Goal: Task Accomplishment & Management: Complete application form

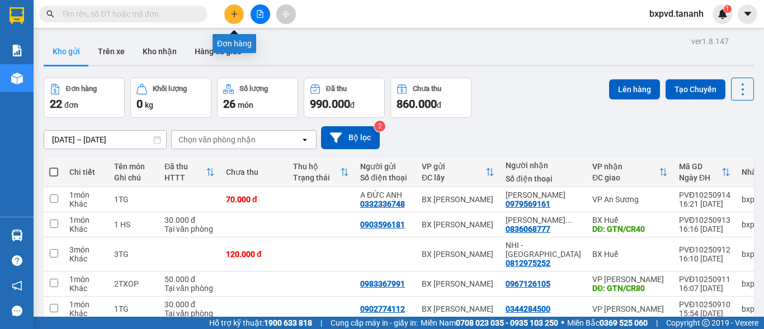
click at [238, 12] on icon "plus" at bounding box center [234, 14] width 8 height 8
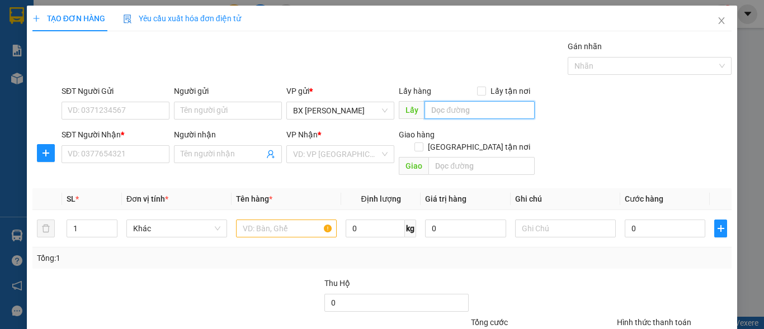
click at [484, 110] on input "text" at bounding box center [479, 110] width 110 height 18
type input "RAU LY"
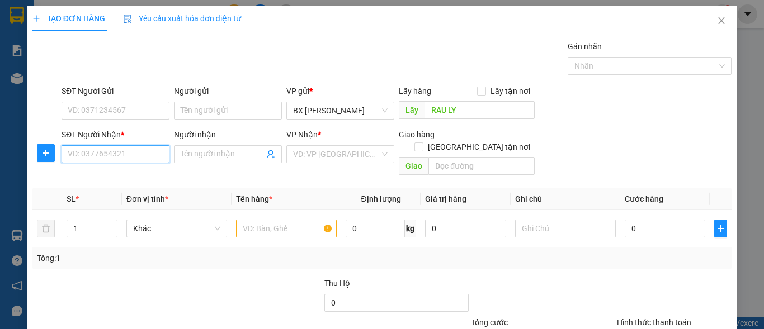
click at [115, 150] on input "SĐT Người Nhận *" at bounding box center [115, 154] width 108 height 18
type input "0981661016"
click at [229, 151] on input "Người nhận" at bounding box center [222, 154] width 83 height 12
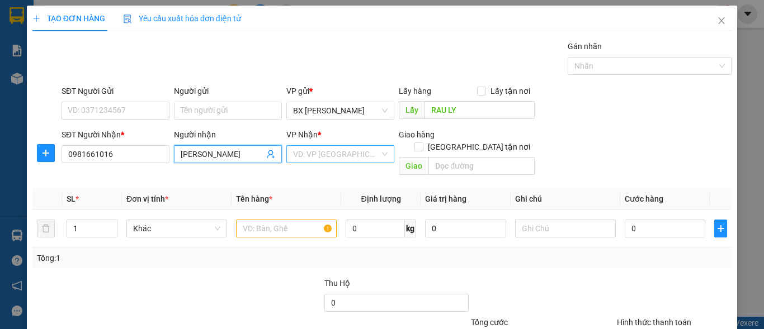
click at [376, 153] on div "VD: VP [GEOGRAPHIC_DATA]" at bounding box center [340, 154] width 108 height 18
type input "[PERSON_NAME]"
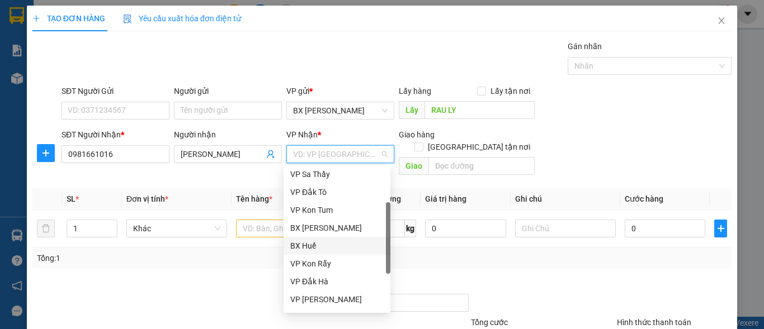
scroll to position [112, 0]
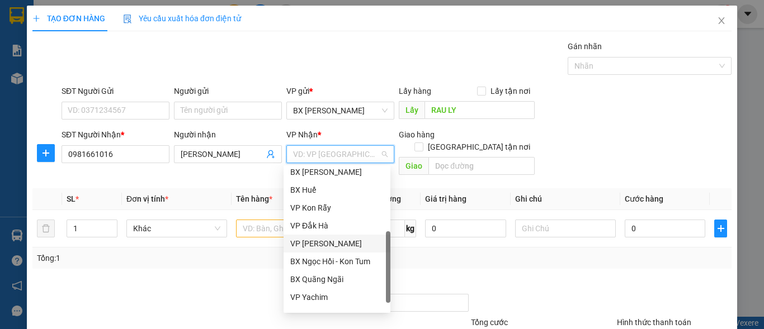
click at [327, 235] on div "VP [PERSON_NAME]" at bounding box center [336, 244] width 107 height 18
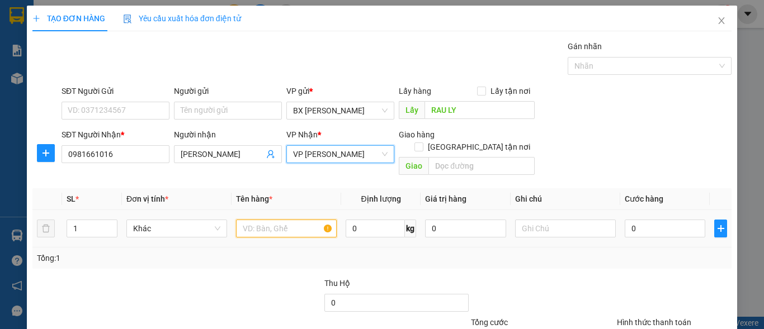
click at [297, 221] on input "text" at bounding box center [286, 229] width 101 height 18
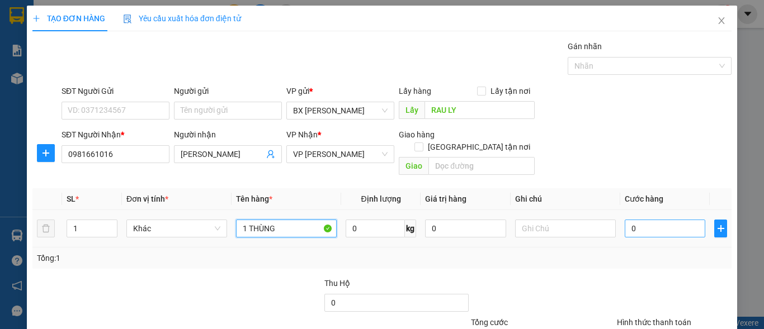
type input "1 THÙNG"
click at [638, 220] on input "0" at bounding box center [664, 229] width 81 height 18
type input "4"
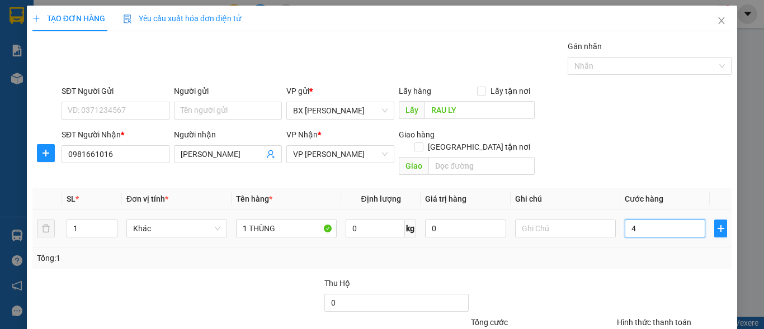
type input "40"
type input "40.000"
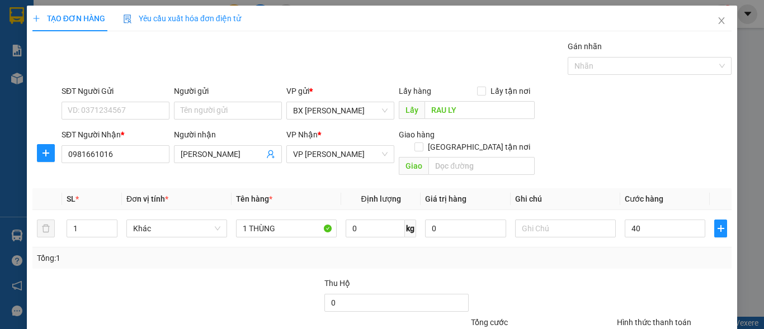
type input "40.000"
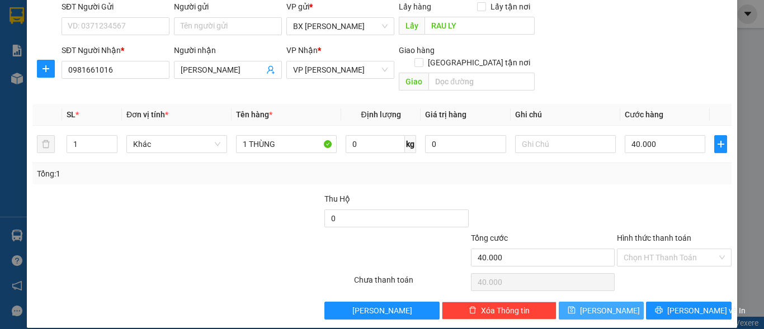
click at [599, 305] on span "[PERSON_NAME]" at bounding box center [610, 311] width 60 height 12
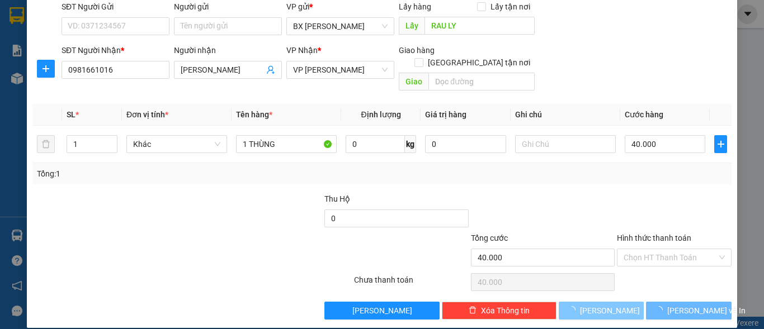
type input "0"
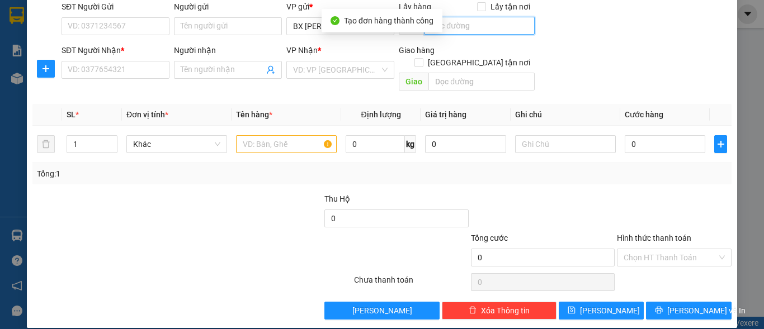
click at [472, 23] on input "text" at bounding box center [479, 26] width 110 height 18
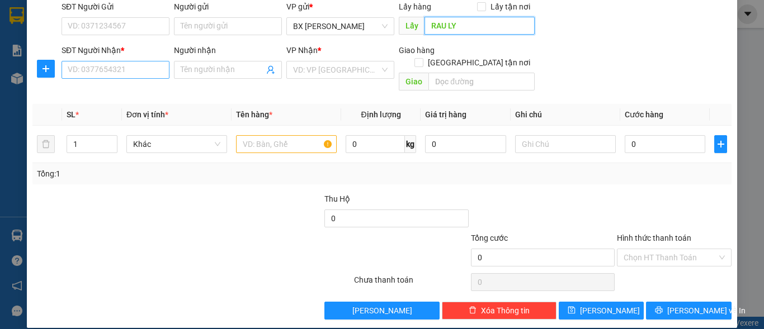
type input "RAU LY"
click at [124, 70] on input "SĐT Người Nhận *" at bounding box center [115, 70] width 108 height 18
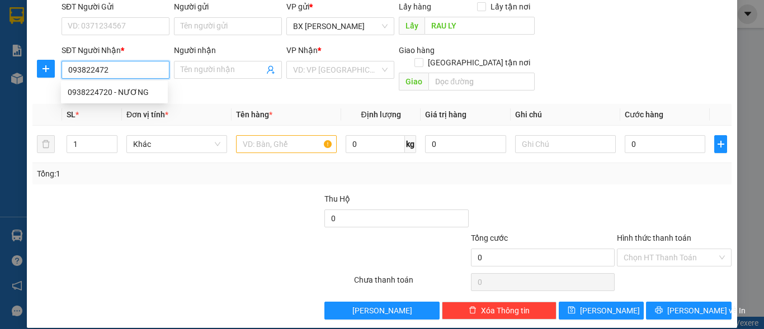
type input "0938224720"
click at [125, 92] on div "0938224720 - NƯƠNG" at bounding box center [114, 92] width 93 height 12
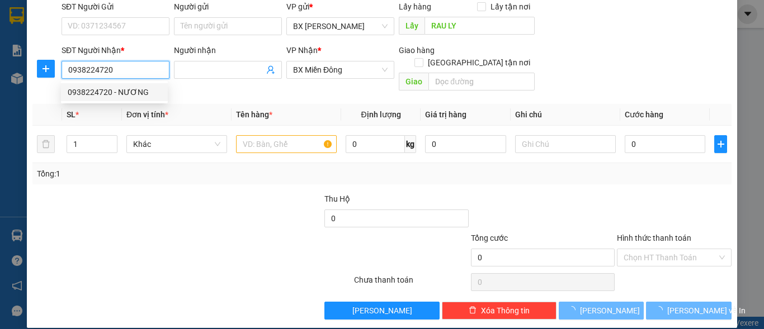
type input "NƯƠNG"
type input "50.000"
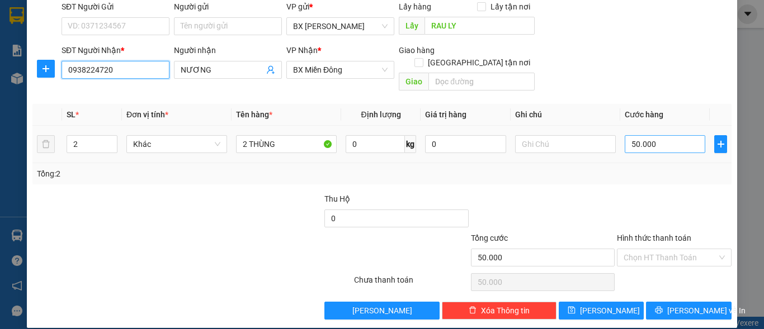
type input "0938224720"
click at [658, 135] on input "50.000" at bounding box center [664, 144] width 81 height 18
type input "1"
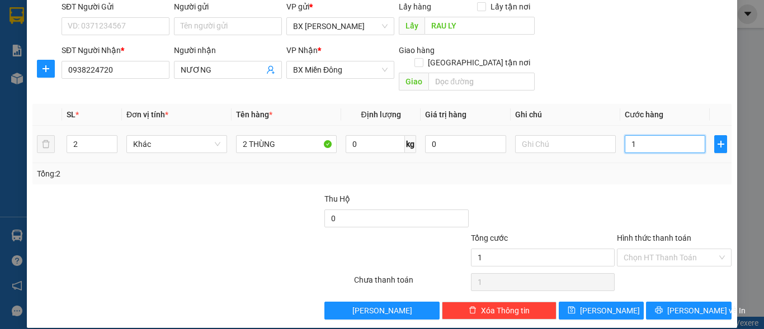
type input "10"
type input "100"
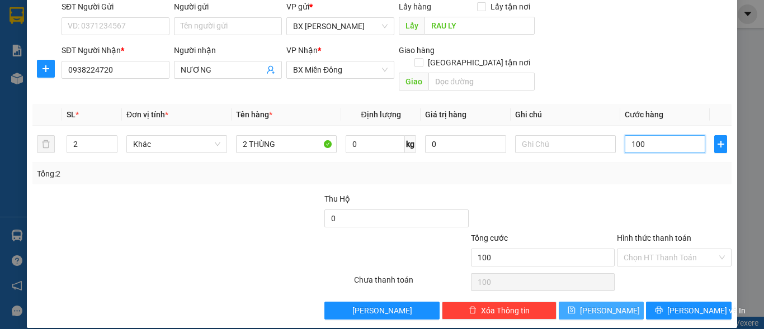
type input "100"
click at [620, 302] on button "[PERSON_NAME]" at bounding box center [601, 311] width 86 height 18
type input "100.000"
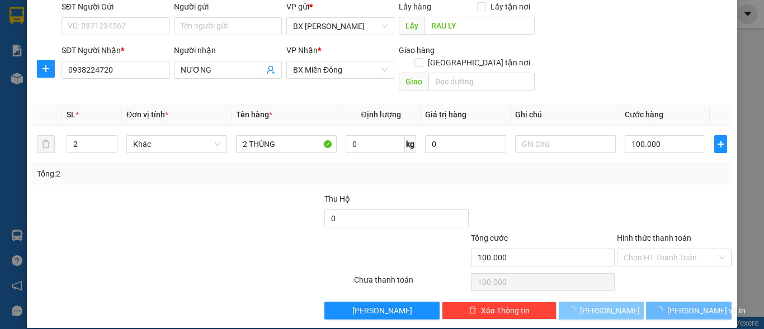
type input "0"
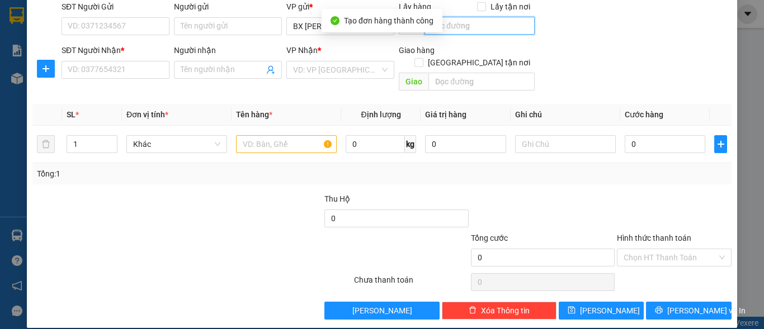
click at [471, 30] on input "text" at bounding box center [479, 26] width 110 height 18
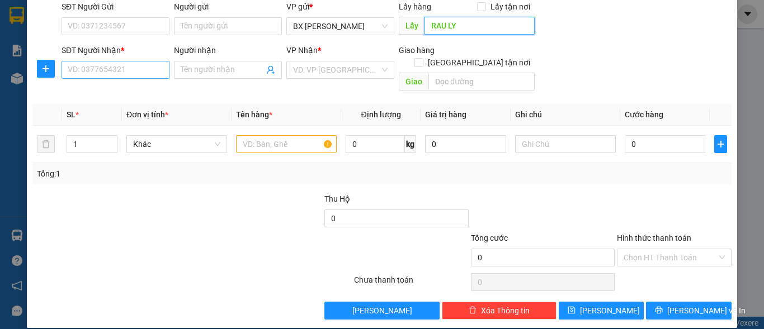
type input "RAU LY"
click at [86, 67] on input "SĐT Người Nhận *" at bounding box center [115, 70] width 108 height 18
type input "0394135180"
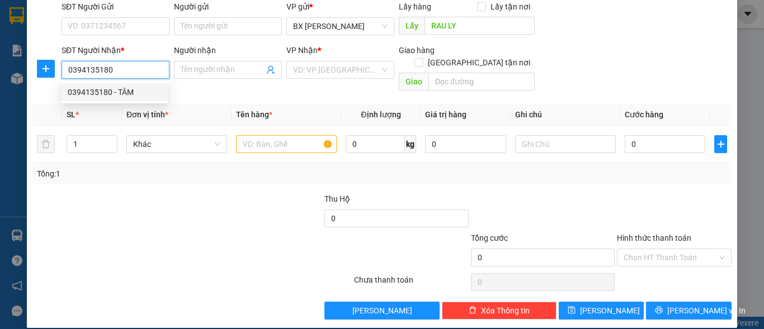
click at [138, 93] on div "0394135180 - TÂM" at bounding box center [114, 92] width 93 height 12
type input "TÂM"
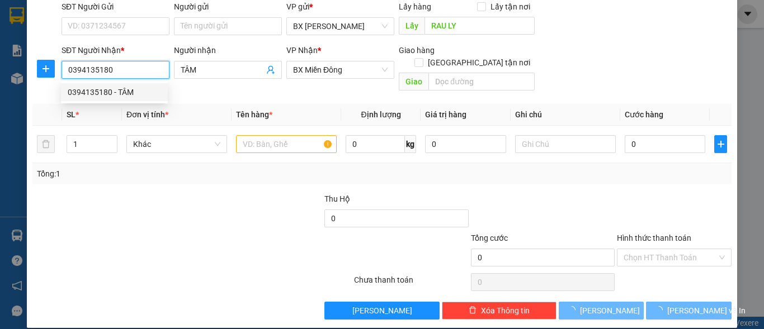
type input "110.000"
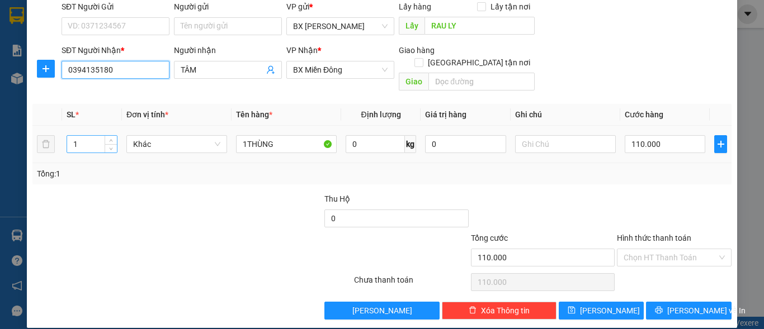
type input "0394135180"
drag, startPoint x: 72, startPoint y: 133, endPoint x: 54, endPoint y: 133, distance: 17.9
click at [55, 133] on tr "1 Khác 1THÙNG 0 kg 0 110.000" at bounding box center [381, 144] width 699 height 37
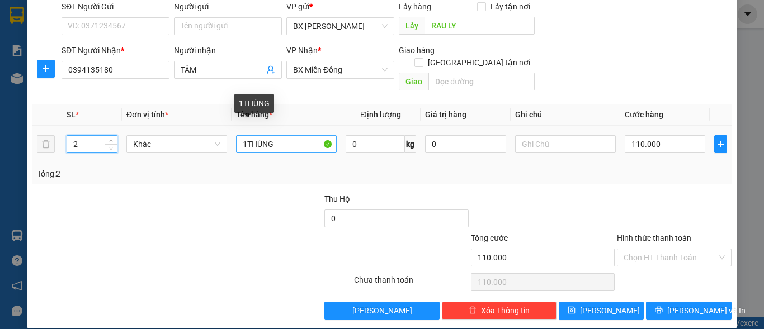
type input "2"
drag, startPoint x: 244, startPoint y: 133, endPoint x: 235, endPoint y: 135, distance: 9.1
click at [236, 135] on input "1THÙNG" at bounding box center [286, 144] width 101 height 18
type input "2 THÙNG"
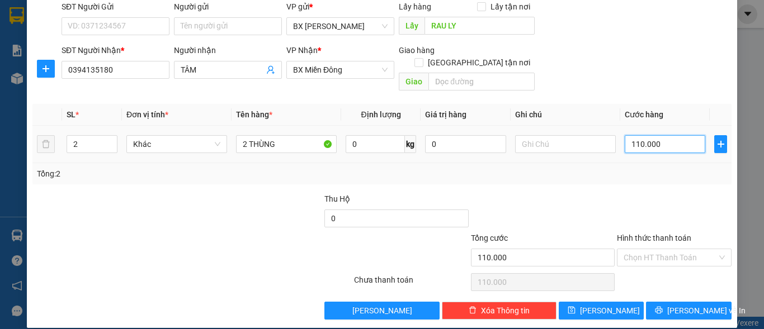
click at [675, 138] on input "110.000" at bounding box center [664, 144] width 81 height 18
type input "1"
type input "15"
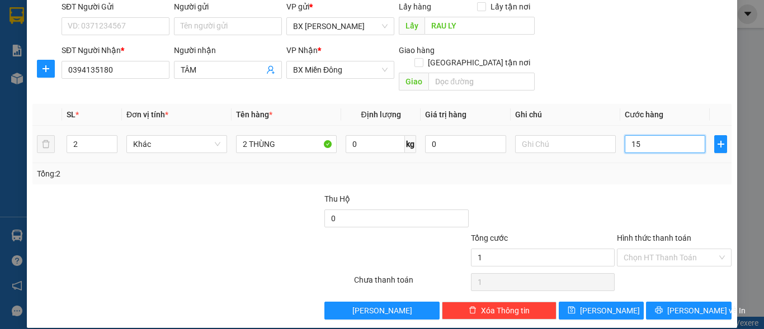
type input "15"
type input "150"
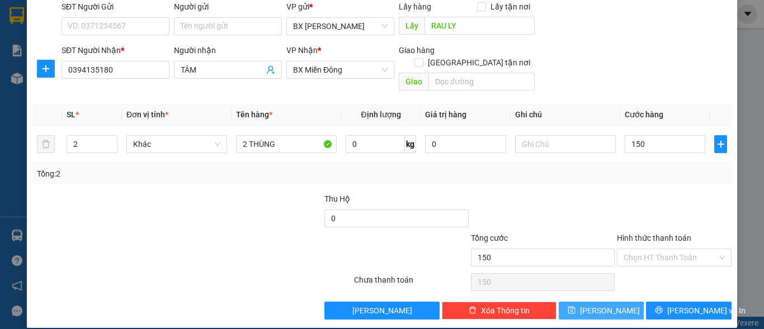
type input "150.000"
click at [607, 302] on button "[PERSON_NAME]" at bounding box center [601, 311] width 86 height 18
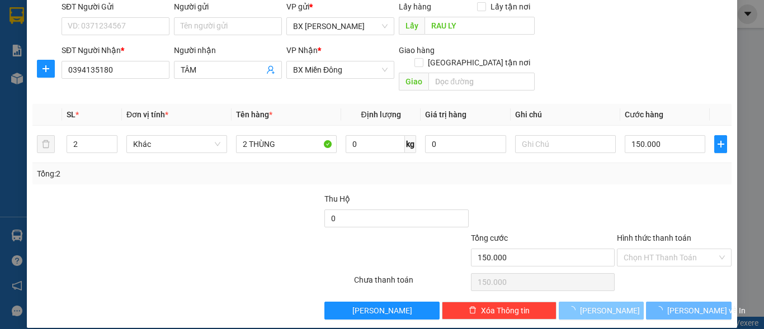
type input "0"
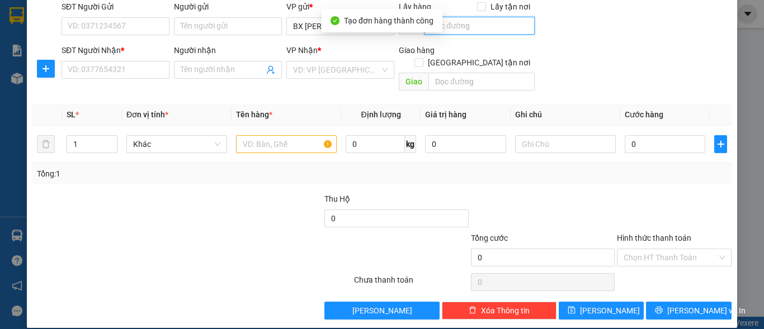
click at [473, 27] on input "text" at bounding box center [479, 26] width 110 height 18
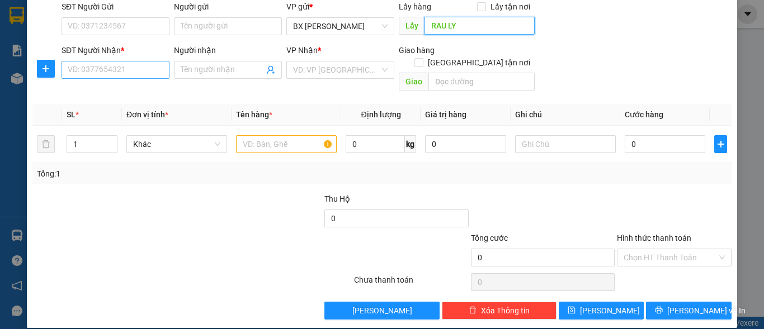
type input "RAU LY"
click at [125, 73] on input "SĐT Người Nhận *" at bounding box center [115, 70] width 108 height 18
type input "0918055551"
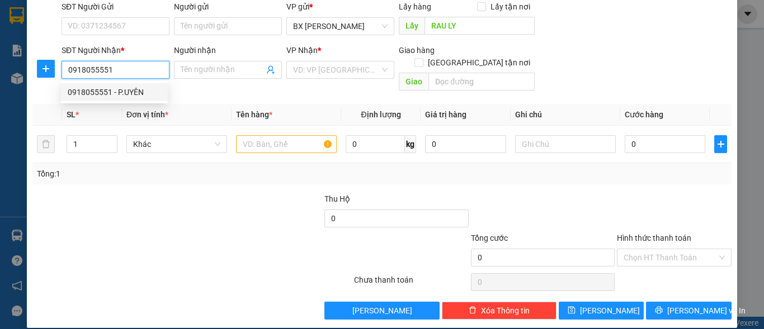
click at [127, 91] on div "0918055551 - P.UYÊN" at bounding box center [114, 92] width 93 height 12
type input "P.UYÊN"
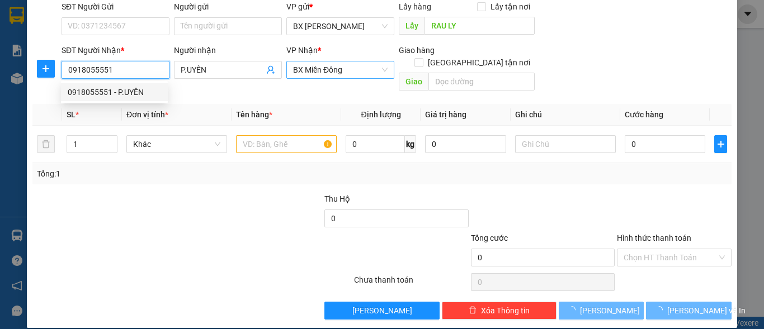
type input "50.000"
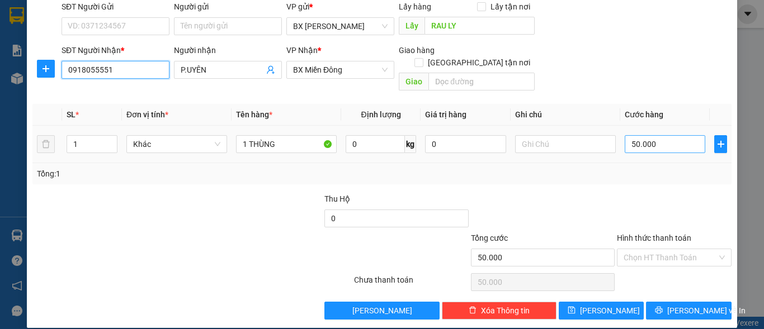
type input "0918055551"
click at [669, 135] on input "50.000" at bounding box center [664, 144] width 81 height 18
type input "4"
type input "40"
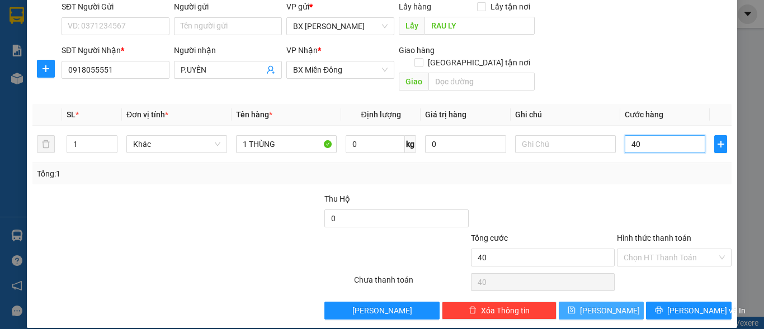
type input "40"
click at [614, 302] on button "[PERSON_NAME]" at bounding box center [601, 311] width 86 height 18
type input "40.000"
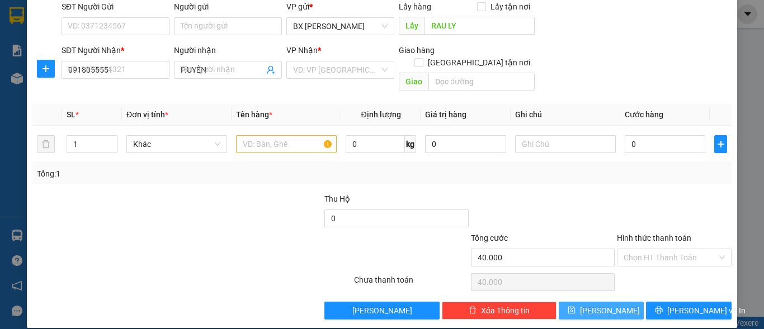
type input "0"
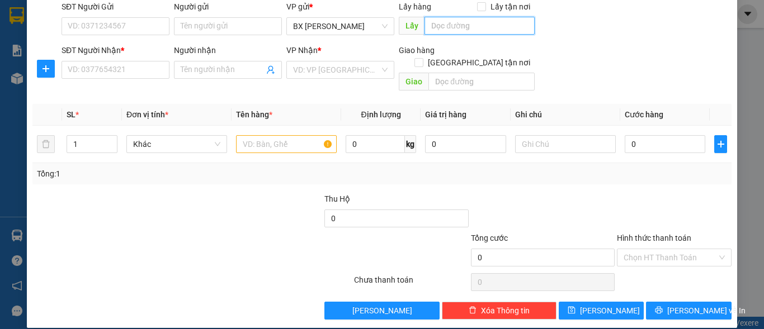
click at [449, 32] on input "text" at bounding box center [479, 26] width 110 height 18
type input "RAU LY"
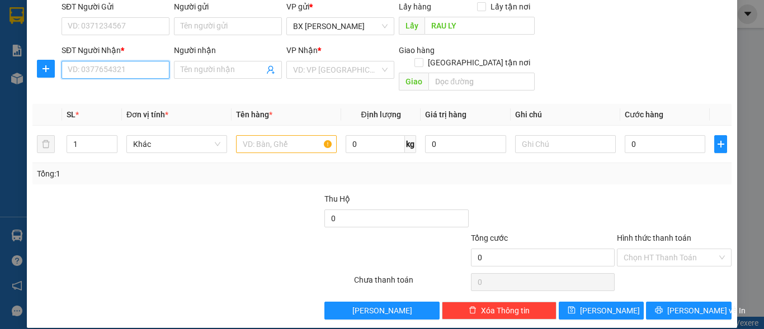
click at [130, 75] on input "SĐT Người Nhận *" at bounding box center [115, 70] width 108 height 18
type input "0909243374"
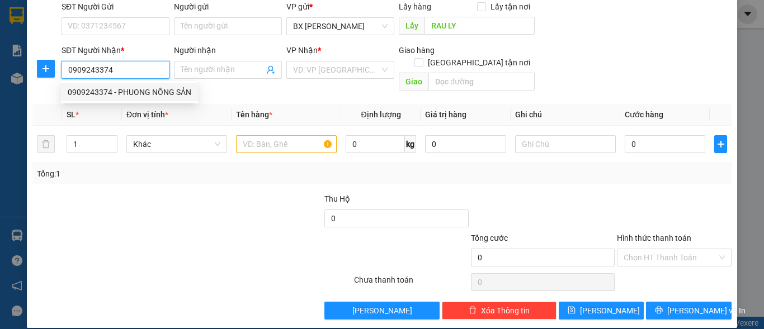
click at [152, 88] on div "0909243374 - PHUONG NÔNG SẢN" at bounding box center [130, 92] width 124 height 12
type input "PHUONG NÔNG SẢN"
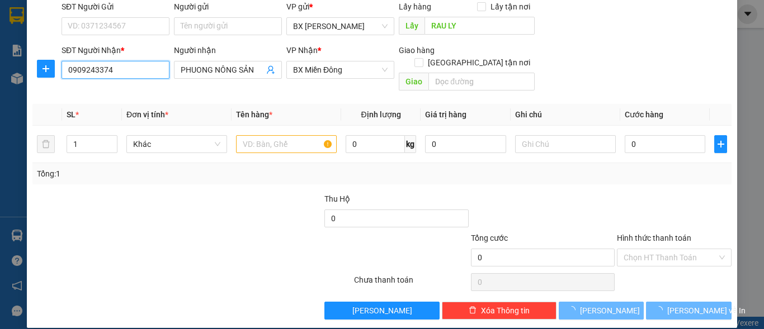
type input "50.000"
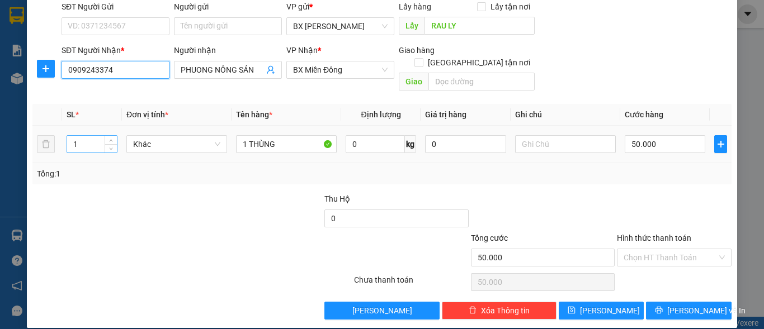
type input "0909243374"
drag, startPoint x: 78, startPoint y: 129, endPoint x: 69, endPoint y: 132, distance: 9.8
click at [69, 136] on input "1" at bounding box center [92, 144] width 50 height 17
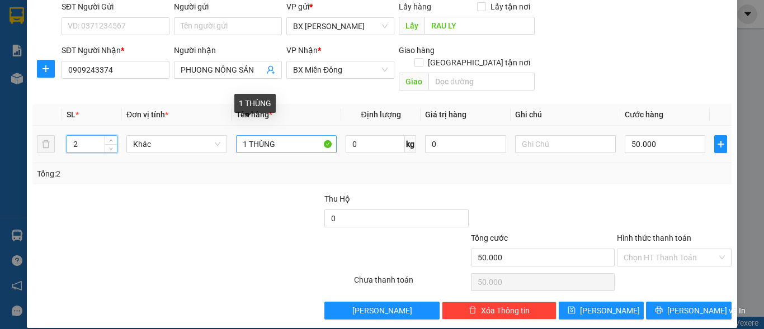
type input "2"
drag, startPoint x: 244, startPoint y: 132, endPoint x: 236, endPoint y: 133, distance: 8.5
click at [236, 135] on input "1 THÙNG" at bounding box center [286, 144] width 101 height 18
type input "2 THÙNG"
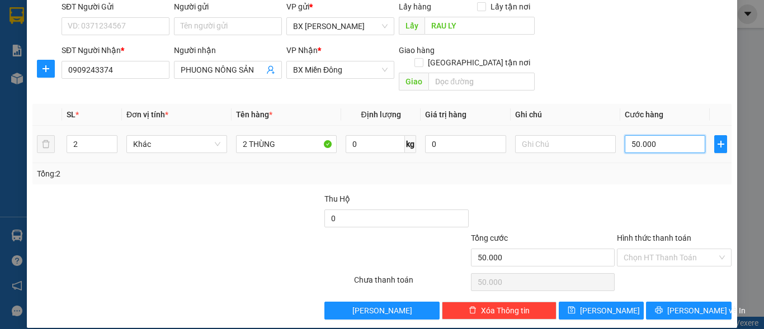
click at [647, 135] on input "50.000" at bounding box center [664, 144] width 81 height 18
type input "2"
type input "0"
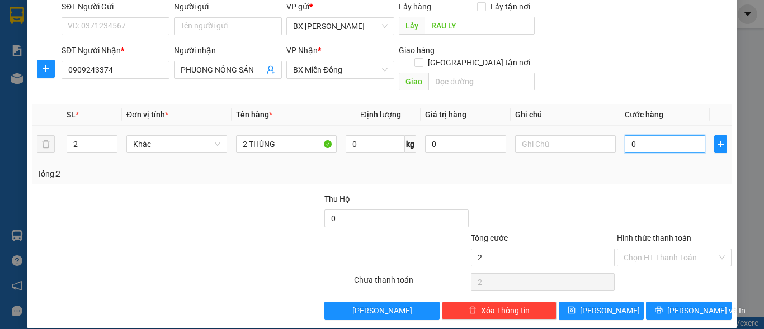
type input "0"
type input "1"
type input "01"
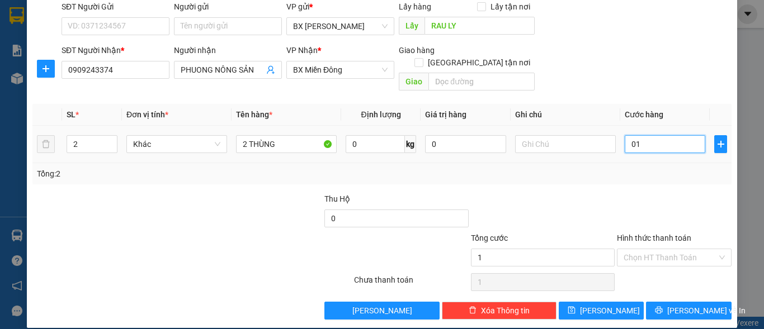
type input "10"
type input "010"
type input "100"
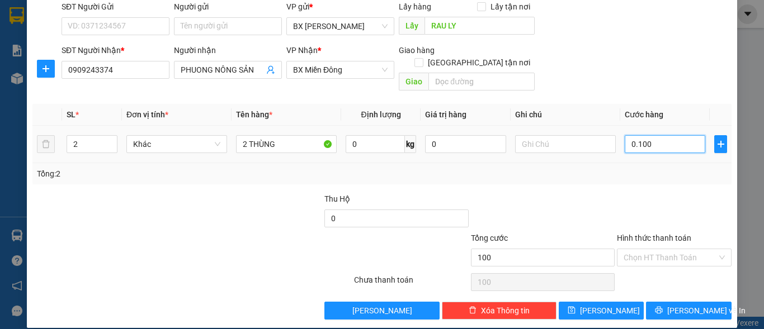
type input "010"
type input "10"
type input "1"
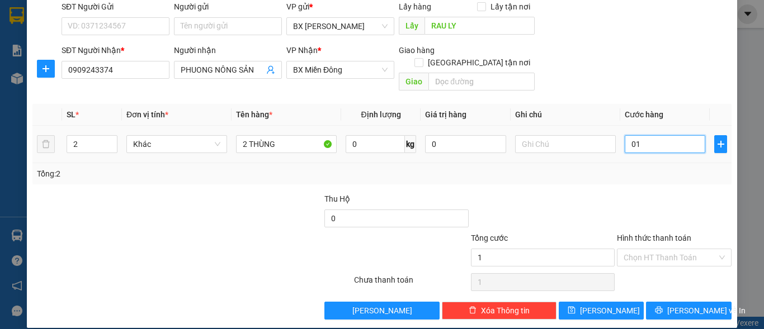
type input "0"
drag, startPoint x: 653, startPoint y: 136, endPoint x: 617, endPoint y: 148, distance: 37.7
click at [620, 148] on td "0" at bounding box center [664, 144] width 89 height 37
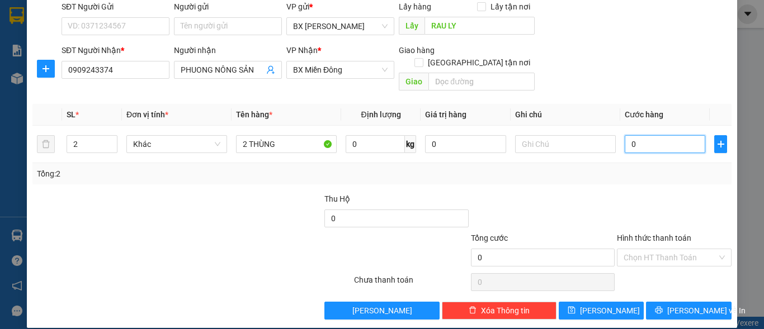
type input "1"
type input "10"
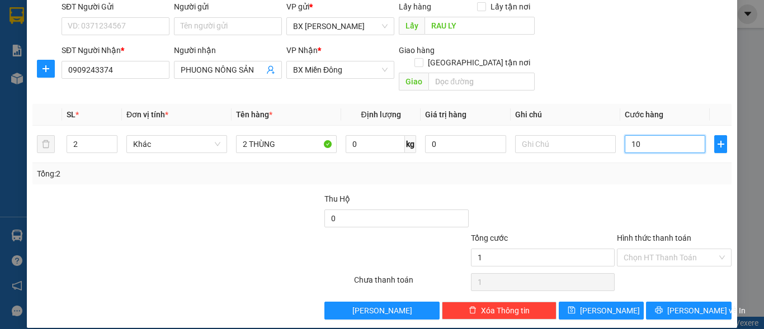
type input "10"
type input "100"
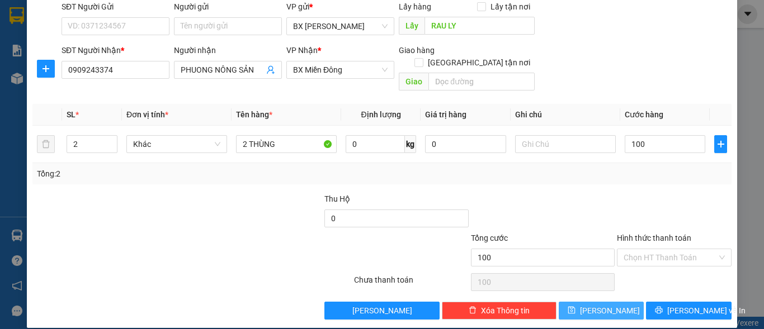
click at [595, 305] on span "[PERSON_NAME]" at bounding box center [610, 311] width 60 height 12
type input "100.000"
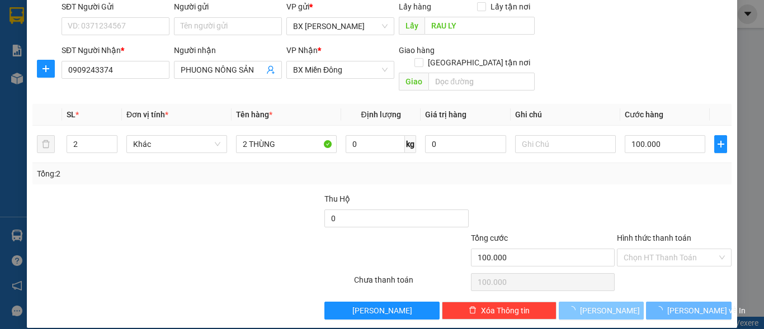
type input "0"
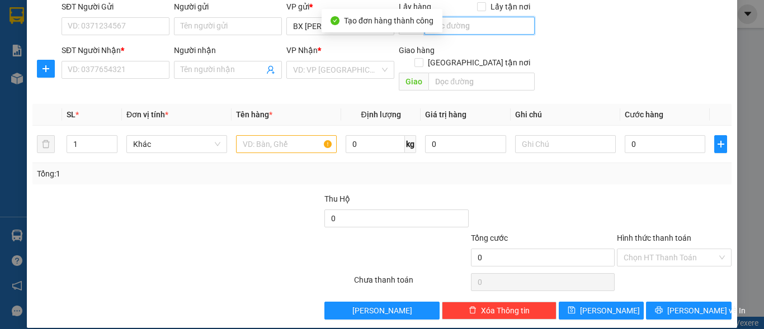
click at [452, 29] on input "text" at bounding box center [479, 26] width 110 height 18
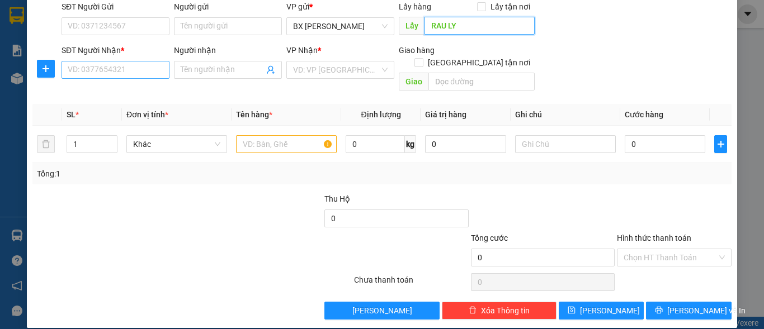
type input "RAU LY"
click at [131, 67] on input "SĐT Người Nhận *" at bounding box center [115, 70] width 108 height 18
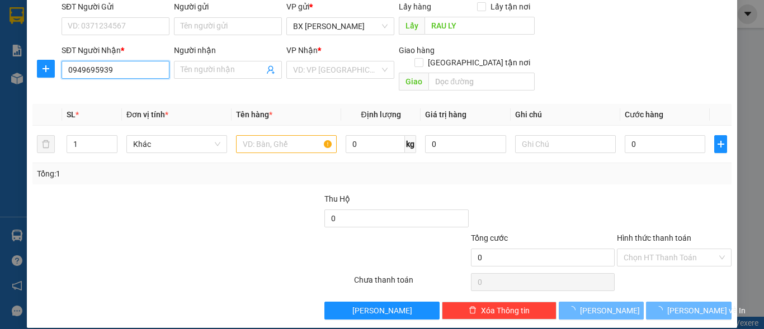
click at [127, 74] on input "0949695939" at bounding box center [115, 70] width 108 height 18
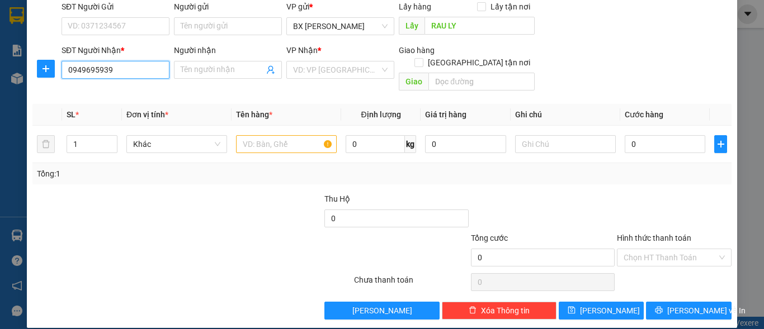
click at [118, 69] on input "0949695939" at bounding box center [115, 70] width 108 height 18
click at [137, 73] on input "0949695939" at bounding box center [115, 70] width 108 height 18
click at [125, 71] on input "0949695939" at bounding box center [115, 70] width 108 height 18
click at [131, 72] on input "0949695939" at bounding box center [115, 70] width 108 height 18
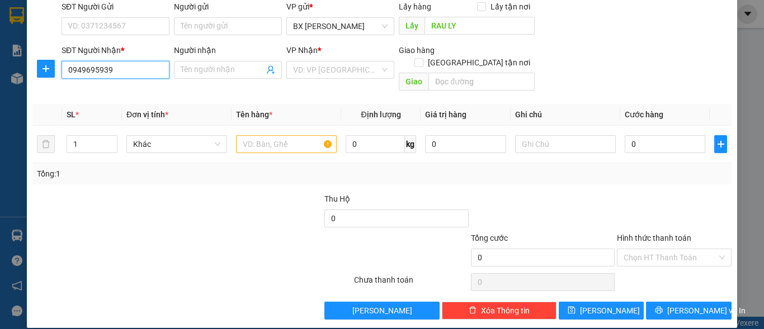
click at [131, 72] on input "0949695939" at bounding box center [115, 70] width 108 height 18
click at [135, 68] on input "0949695939" at bounding box center [115, 70] width 108 height 18
click at [136, 67] on input "0949695939" at bounding box center [115, 70] width 108 height 18
type input "0949695939"
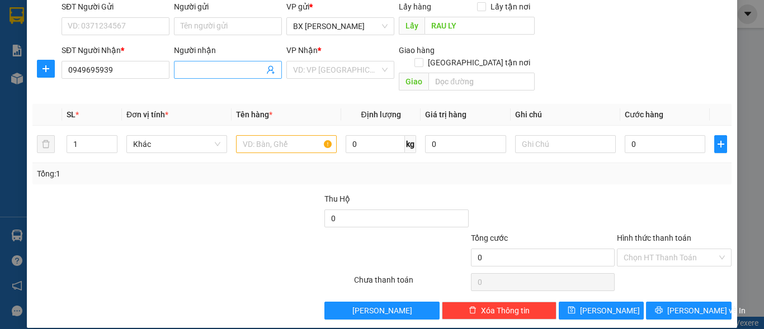
click at [205, 72] on input "Người nhận" at bounding box center [222, 70] width 83 height 12
type input "U"
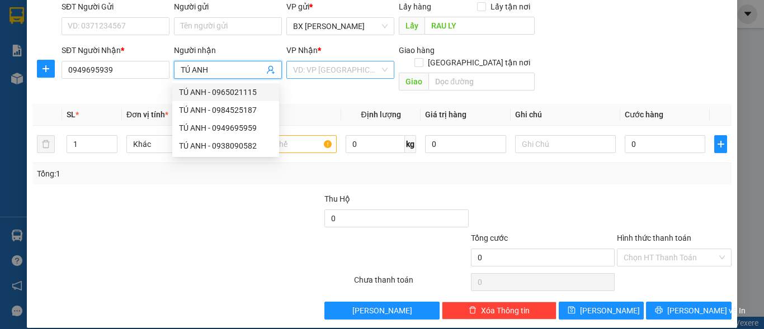
type input "TÚ ANH"
click at [324, 67] on input "search" at bounding box center [336, 69] width 87 height 17
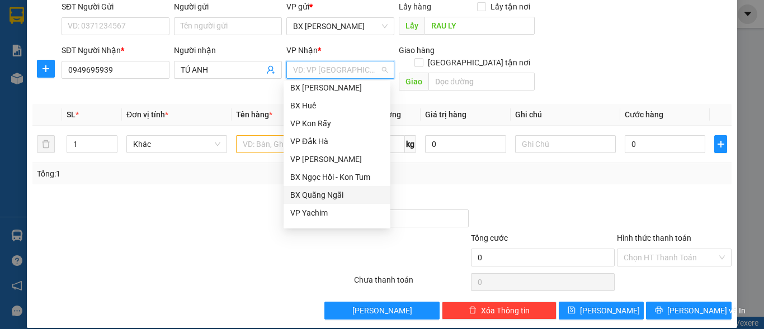
scroll to position [125, 0]
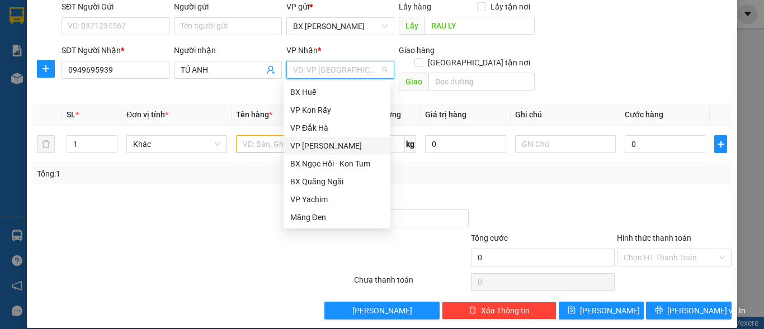
click at [321, 144] on div "VP [PERSON_NAME]" at bounding box center [336, 146] width 93 height 12
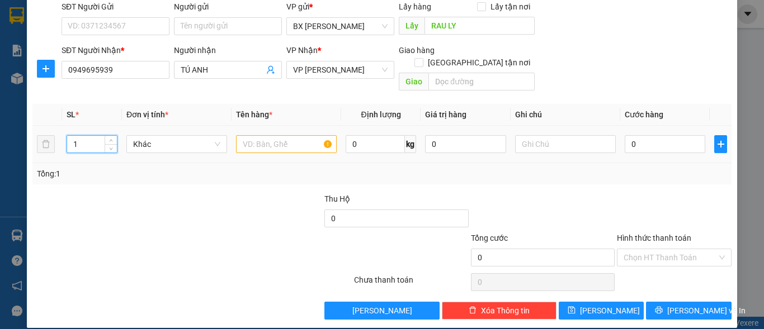
drag, startPoint x: 78, startPoint y: 131, endPoint x: 64, endPoint y: 134, distance: 14.3
click at [64, 134] on td "1" at bounding box center [92, 144] width 60 height 37
type input "4"
click at [251, 135] on input "text" at bounding box center [286, 144] width 101 height 18
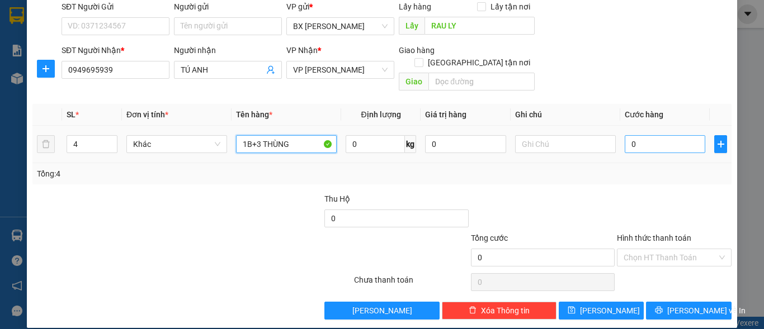
type input "1B+3 THÙNG"
click at [640, 136] on input "0" at bounding box center [664, 144] width 81 height 18
type input "1"
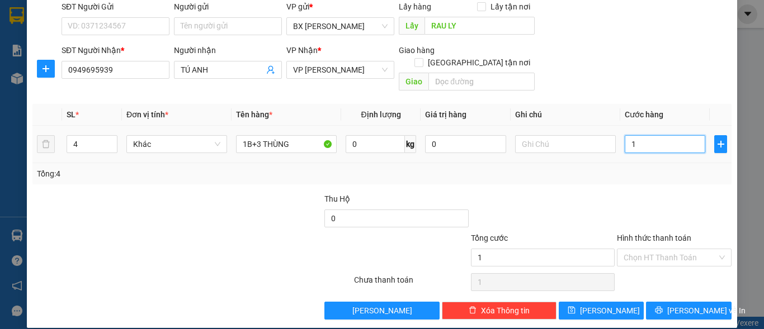
type input "17"
type input "170"
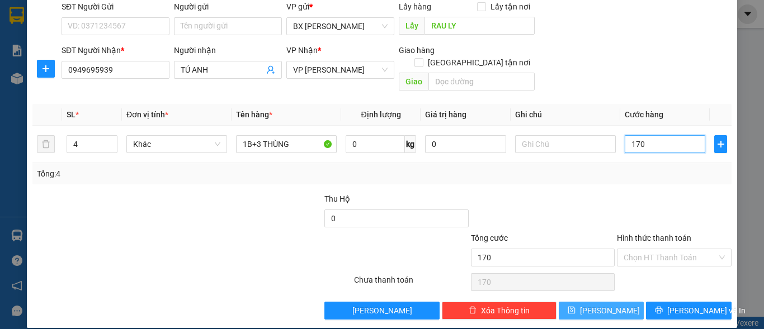
type input "170"
type input "170.000"
click at [607, 302] on button "[PERSON_NAME]" at bounding box center [601, 311] width 86 height 18
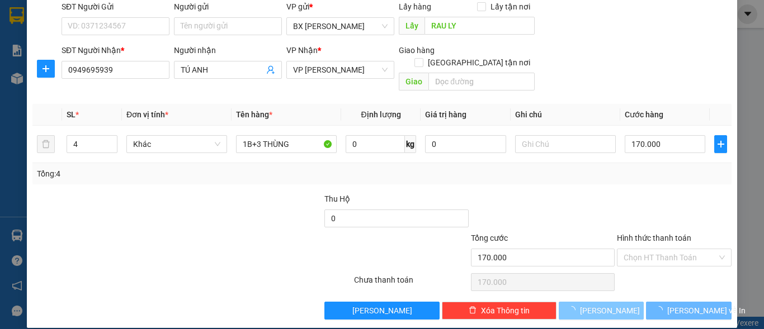
type input "0"
type input "1"
type input "0"
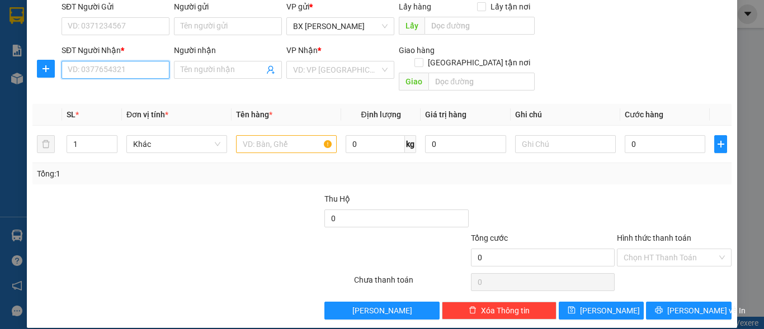
click at [130, 72] on input "SĐT Người Nhận *" at bounding box center [115, 70] width 108 height 18
type input "0796680669"
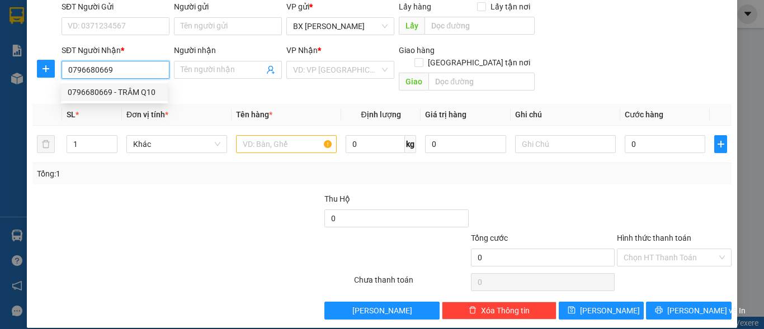
click at [151, 89] on div "0796680669 - TRÂM Q10" at bounding box center [114, 92] width 93 height 12
type input "TRÂM Q10"
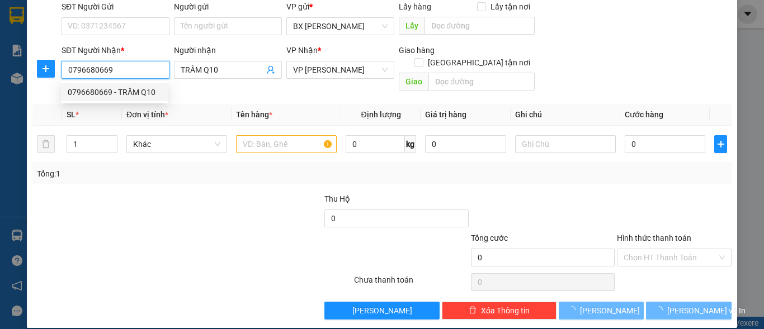
type input "50.000"
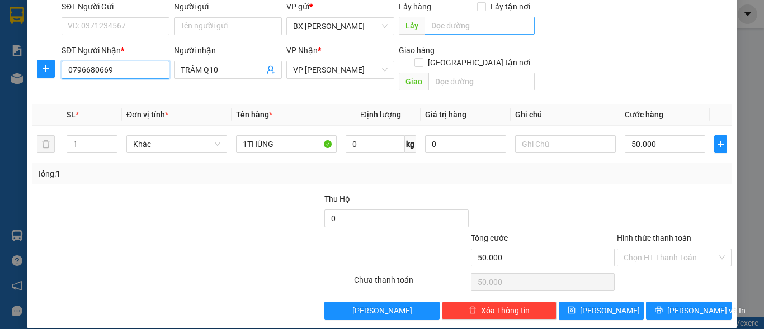
type input "0796680669"
click at [452, 25] on input "text" at bounding box center [479, 26] width 110 height 18
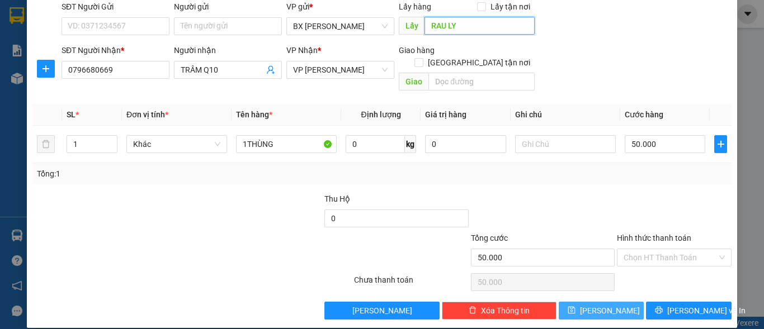
type input "RAU LY"
click at [617, 302] on button "[PERSON_NAME]" at bounding box center [601, 311] width 86 height 18
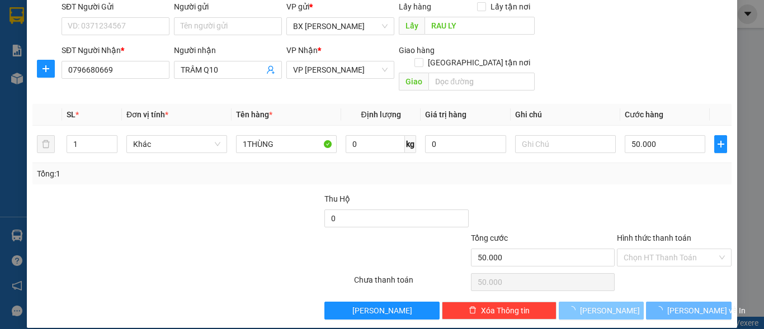
type input "0"
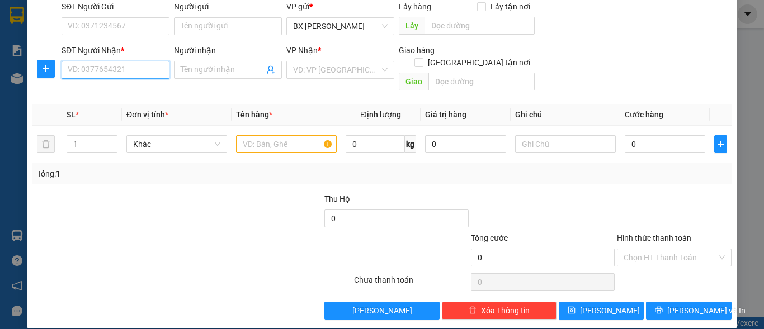
click at [97, 77] on input "SĐT Người Nhận *" at bounding box center [115, 70] width 108 height 18
type input "0935909715"
click at [106, 88] on div "0935909715 - UYÊN" at bounding box center [114, 92] width 93 height 12
type input "UYÊN"
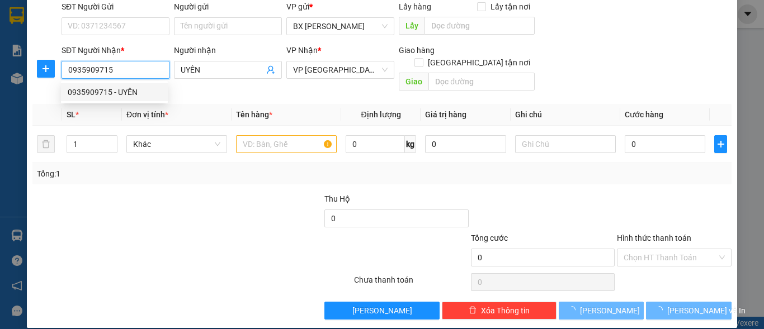
type input "40.000"
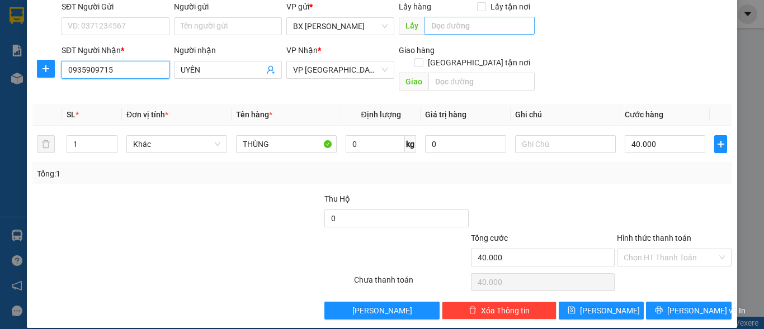
type input "0935909715"
click at [472, 20] on input "text" at bounding box center [479, 26] width 110 height 18
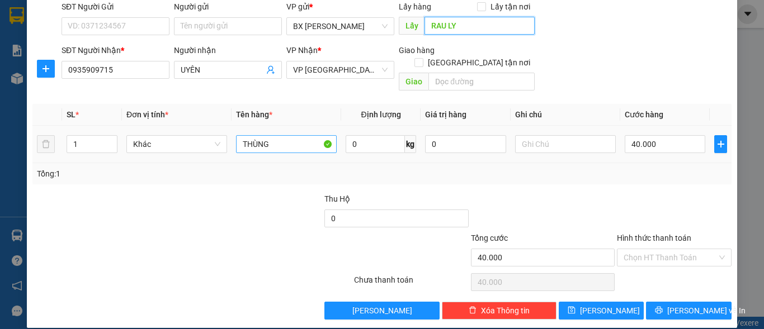
type input "RAU LY"
click at [240, 135] on input "THÙNG" at bounding box center [286, 144] width 101 height 18
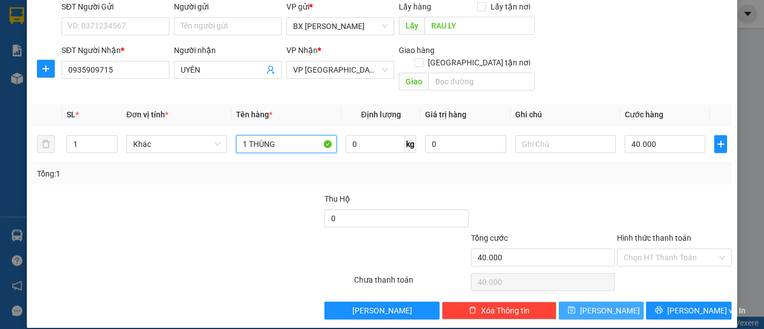
type input "1 THÙNG"
click at [609, 302] on button "[PERSON_NAME]" at bounding box center [601, 311] width 86 height 18
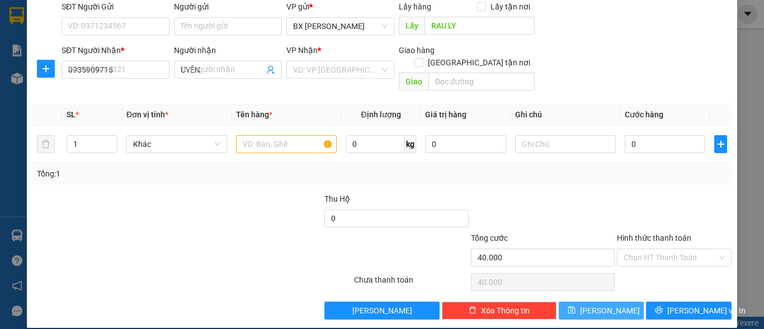
type input "0"
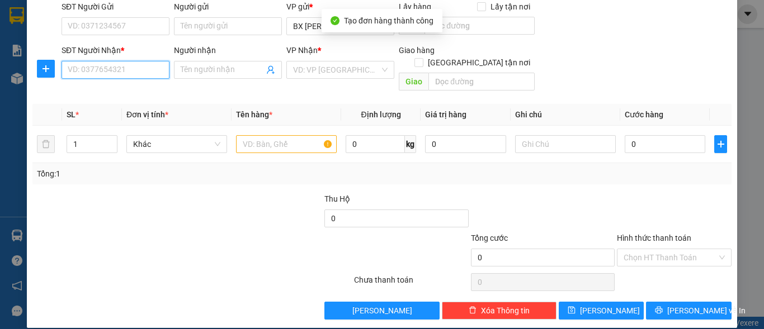
click at [141, 67] on input "SĐT Người Nhận *" at bounding box center [115, 70] width 108 height 18
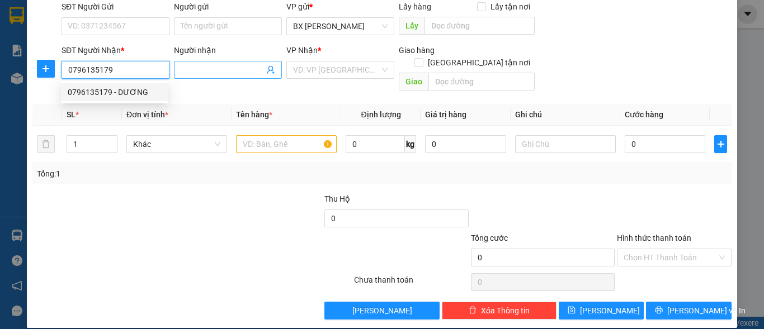
type input "0796135179"
click at [216, 69] on input "Người nhận" at bounding box center [222, 70] width 83 height 12
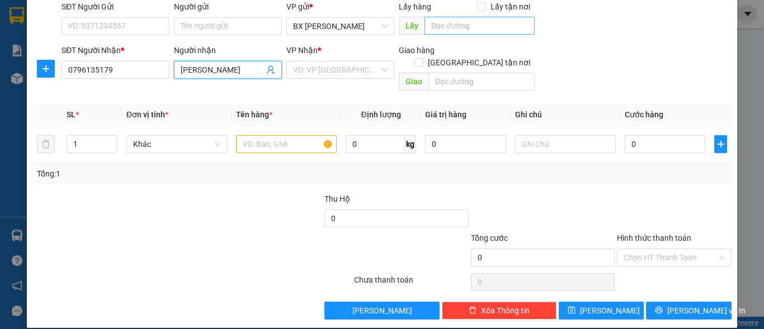
type input "[PERSON_NAME]"
click at [464, 29] on input "text" at bounding box center [479, 26] width 110 height 18
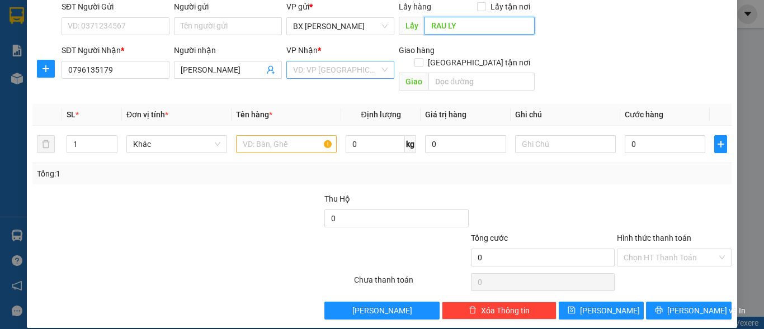
type input "RAU LY"
click at [353, 72] on input "search" at bounding box center [336, 69] width 87 height 17
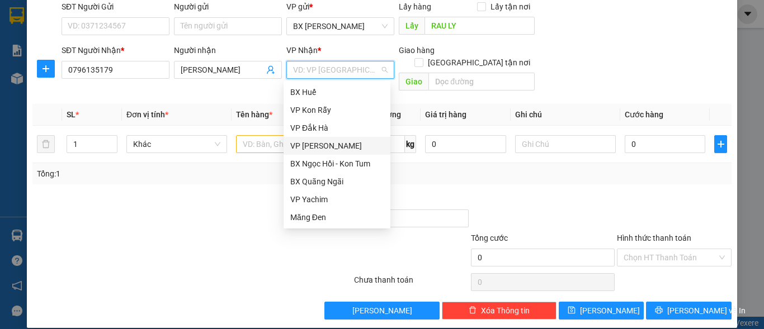
click at [326, 143] on div "VP [PERSON_NAME]" at bounding box center [336, 146] width 93 height 12
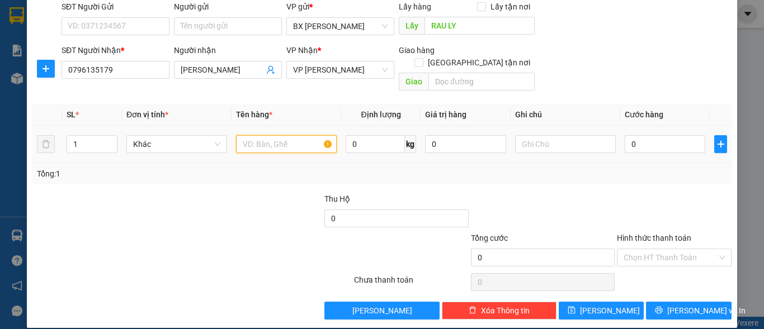
click at [255, 136] on input "text" at bounding box center [286, 144] width 101 height 18
type input "2"
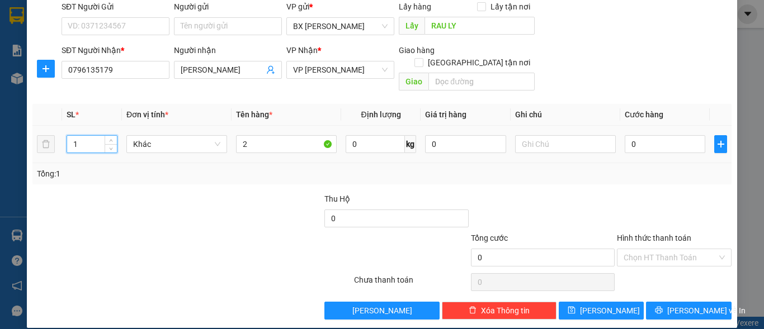
drag, startPoint x: 84, startPoint y: 134, endPoint x: 62, endPoint y: 135, distance: 22.4
click at [67, 136] on input "1" at bounding box center [92, 144] width 50 height 17
type input "2"
click at [254, 140] on input "2" at bounding box center [286, 144] width 101 height 18
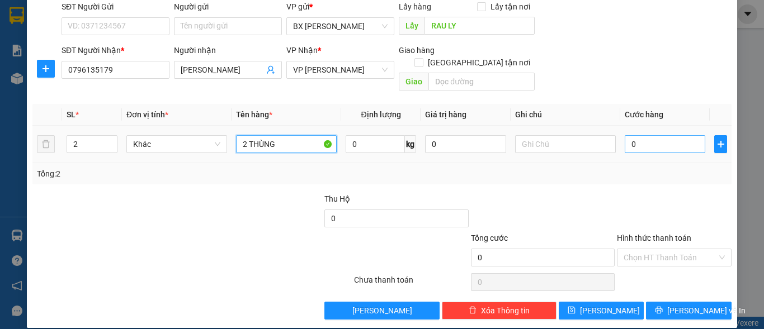
type input "2 THÙNG"
click at [638, 135] on input "0" at bounding box center [664, 144] width 81 height 18
type input "1"
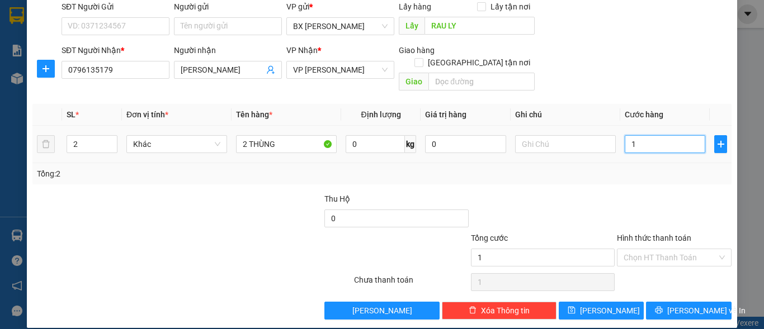
type input "10"
type input "100"
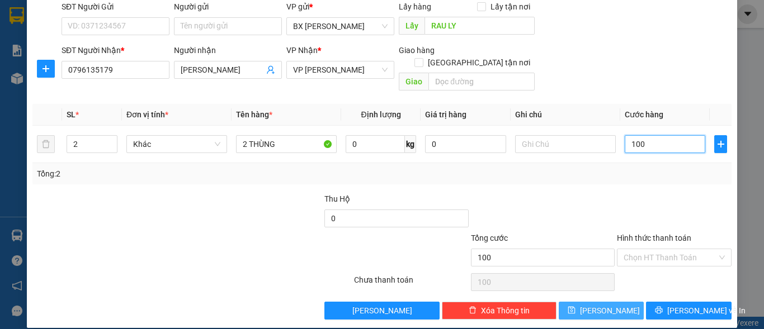
type input "100"
type input "100.000"
click at [614, 302] on button "[PERSON_NAME]" at bounding box center [601, 311] width 86 height 18
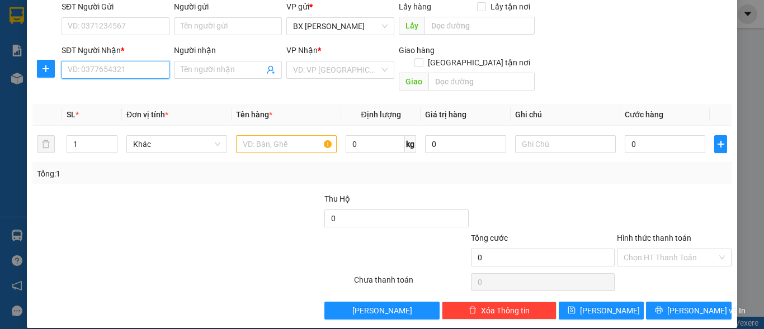
click at [124, 71] on input "SĐT Người Nhận *" at bounding box center [115, 70] width 108 height 18
click at [121, 73] on input "0904859864" at bounding box center [115, 70] width 108 height 18
click at [119, 88] on div "0904859864" at bounding box center [114, 92] width 93 height 12
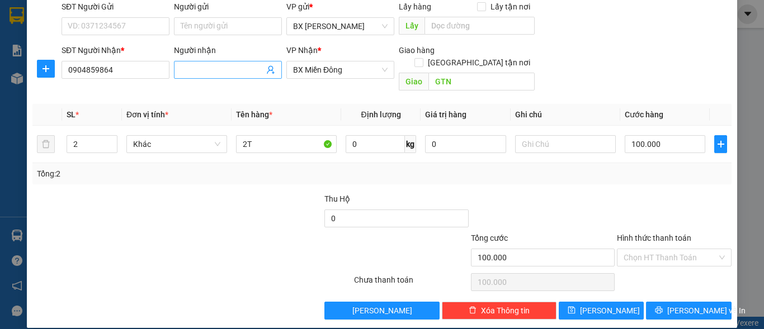
click at [218, 70] on input "Người nhận" at bounding box center [222, 70] width 83 height 12
click at [458, 73] on input "GTN" at bounding box center [481, 82] width 106 height 18
click at [575, 306] on icon "save" at bounding box center [571, 310] width 8 height 8
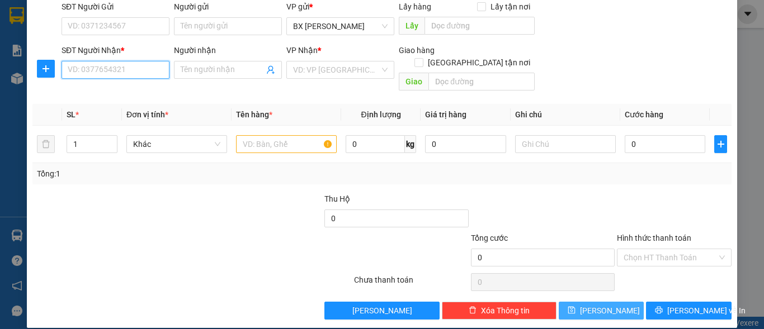
click at [127, 66] on input "SĐT Người Nhận *" at bounding box center [115, 70] width 108 height 18
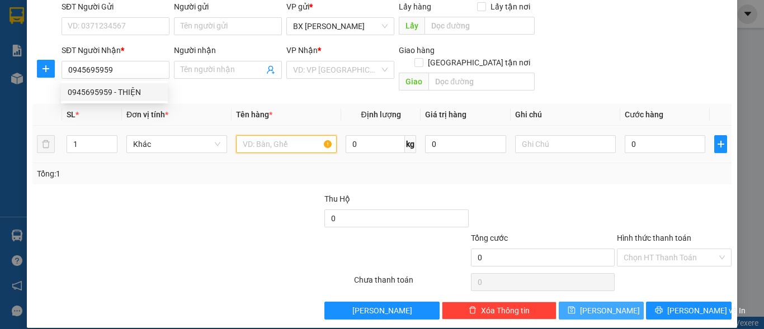
click at [285, 135] on input "text" at bounding box center [286, 144] width 101 height 18
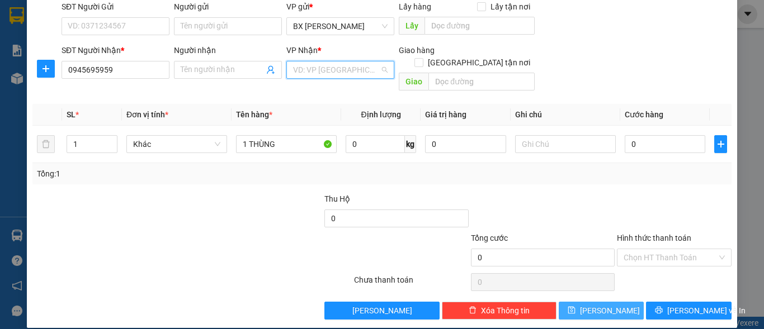
click at [318, 69] on input "search" at bounding box center [336, 69] width 87 height 17
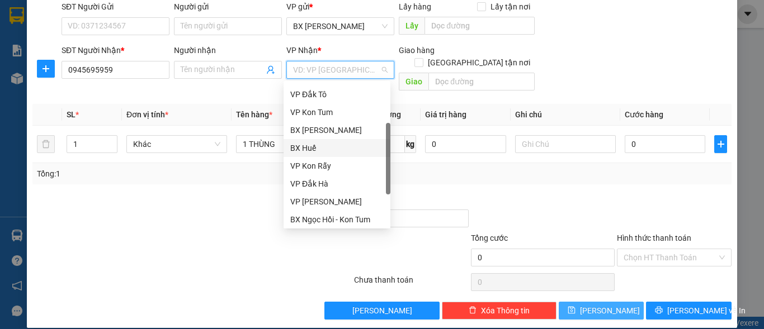
scroll to position [0, 0]
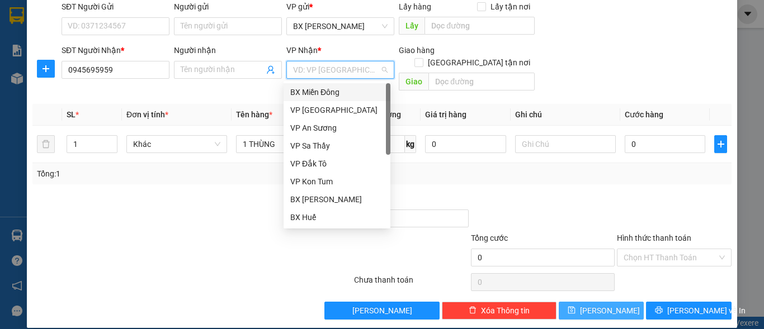
click at [333, 89] on div "BX Miền Đông" at bounding box center [336, 92] width 93 height 12
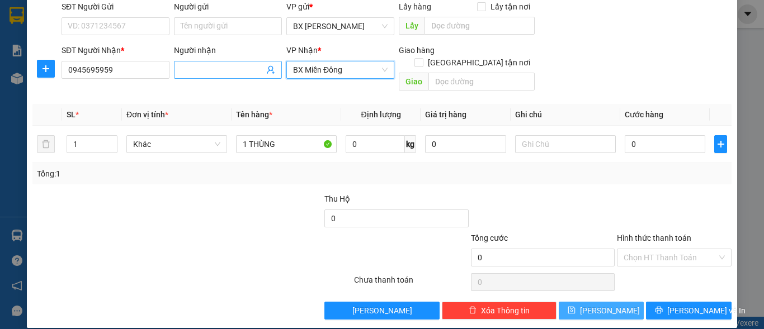
click at [219, 67] on input "Người nhận" at bounding box center [222, 70] width 83 height 12
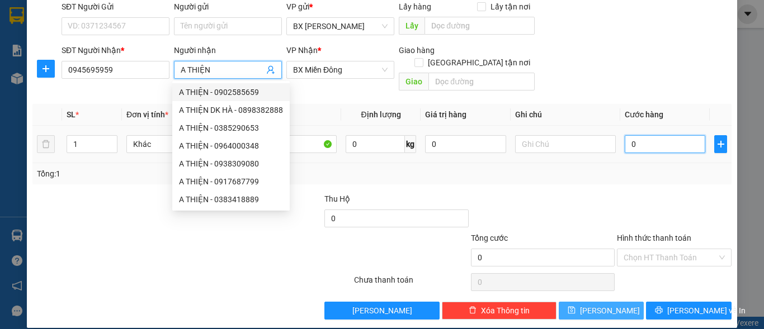
click at [638, 135] on input "0" at bounding box center [664, 144] width 81 height 18
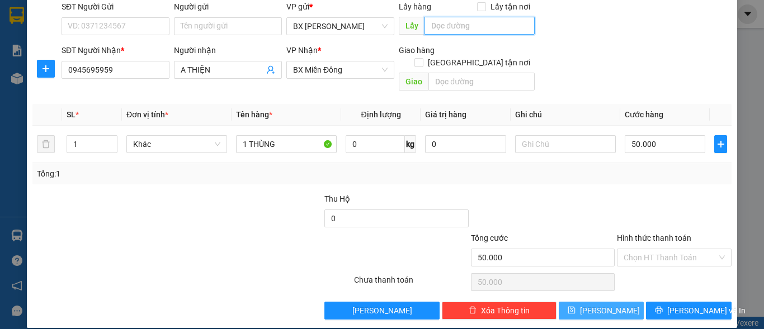
click at [454, 25] on input "text" at bounding box center [479, 26] width 110 height 18
click at [609, 302] on button "[PERSON_NAME]" at bounding box center [601, 311] width 86 height 18
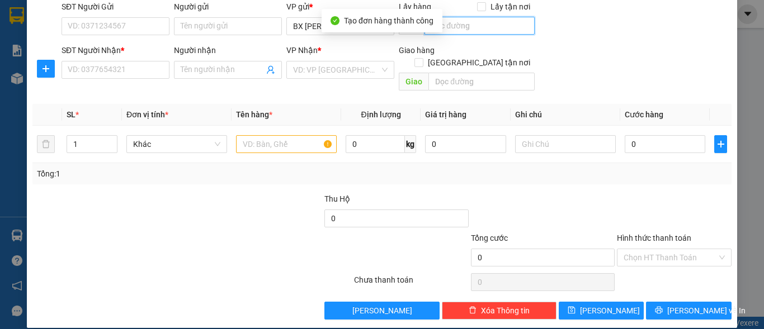
click at [451, 22] on input "text" at bounding box center [479, 26] width 110 height 18
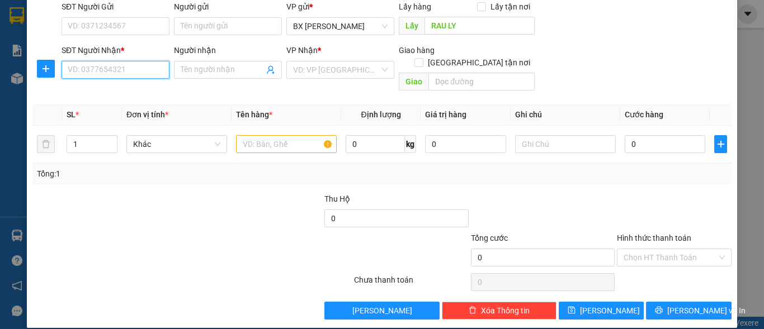
click at [145, 69] on input "SĐT Người Nhận *" at bounding box center [115, 70] width 108 height 18
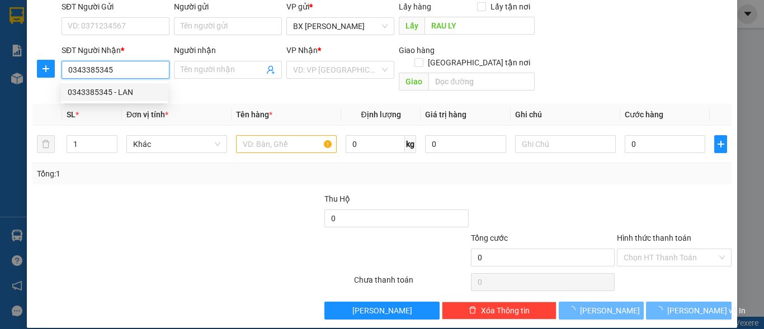
click at [139, 87] on div "0343385345 - LAN" at bounding box center [114, 92] width 93 height 12
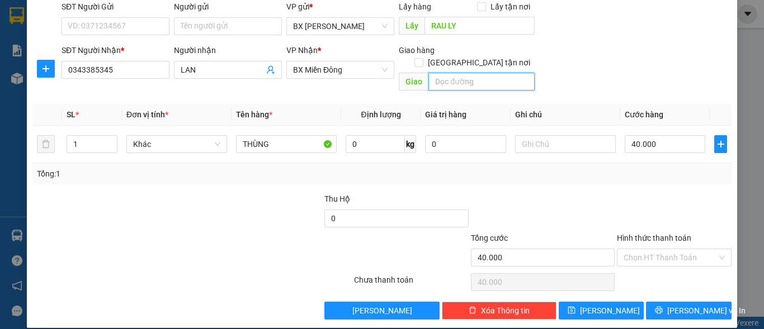
click at [457, 73] on input "text" at bounding box center [481, 82] width 106 height 18
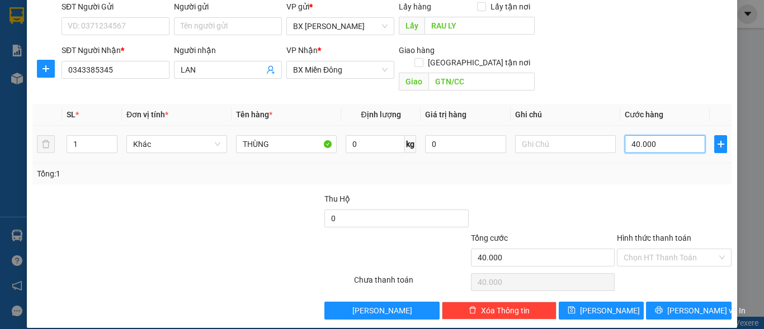
click at [652, 135] on input "40.000" at bounding box center [664, 144] width 81 height 18
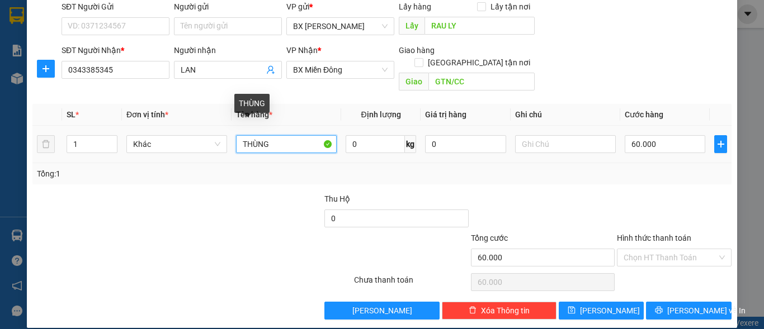
click at [238, 135] on input "THÙNG" at bounding box center [286, 144] width 101 height 18
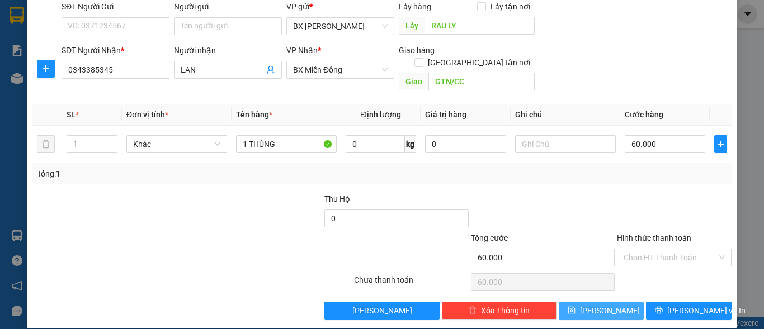
click at [605, 305] on span "[PERSON_NAME]" at bounding box center [610, 311] width 60 height 12
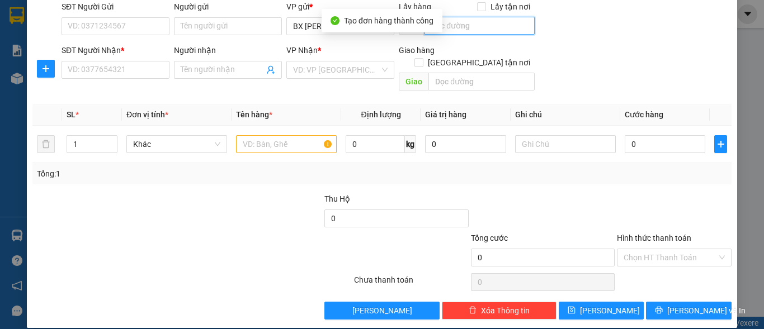
click at [468, 26] on input "text" at bounding box center [479, 26] width 110 height 18
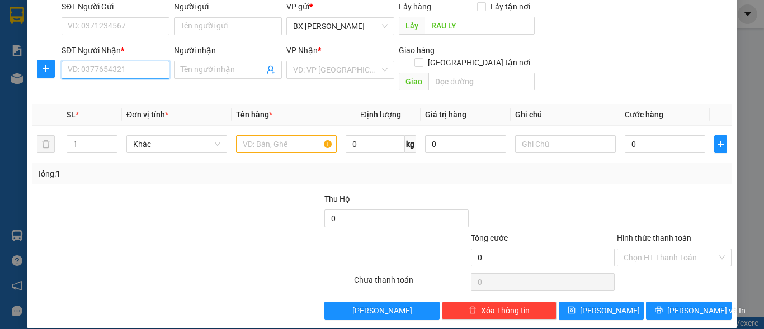
click at [142, 67] on input "SĐT Người Nhận *" at bounding box center [115, 70] width 108 height 18
click at [136, 66] on input "SĐT Người Nhận *" at bounding box center [115, 70] width 108 height 18
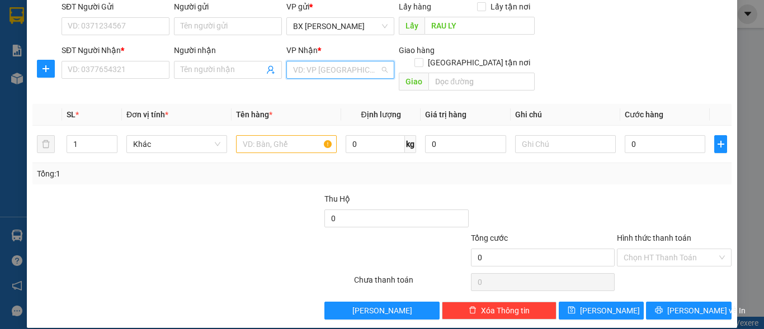
click at [318, 72] on input "search" at bounding box center [336, 69] width 87 height 17
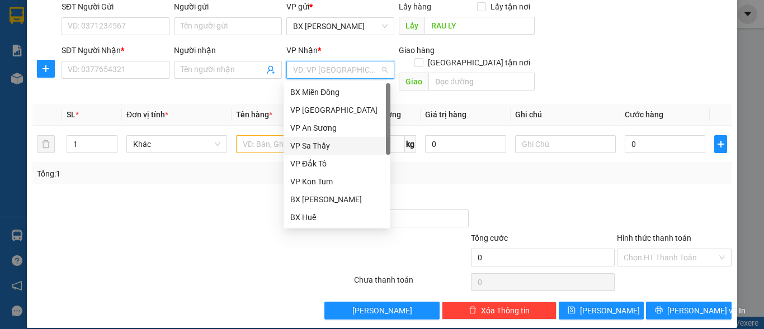
scroll to position [112, 0]
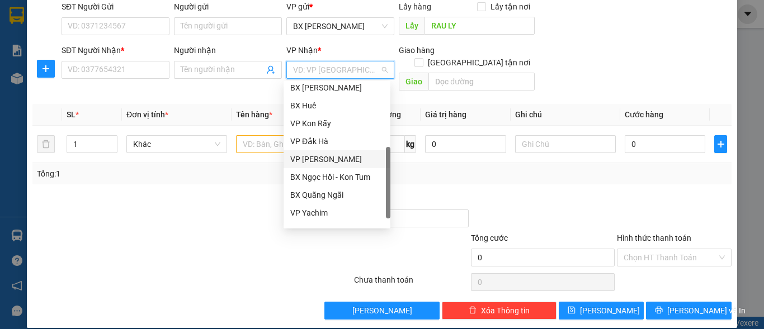
click at [325, 157] on div "VP [PERSON_NAME]" at bounding box center [336, 159] width 93 height 12
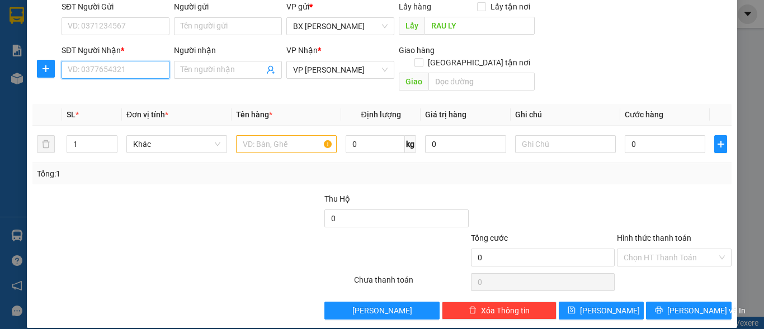
click at [141, 75] on input "SĐT Người Nhận *" at bounding box center [115, 70] width 108 height 18
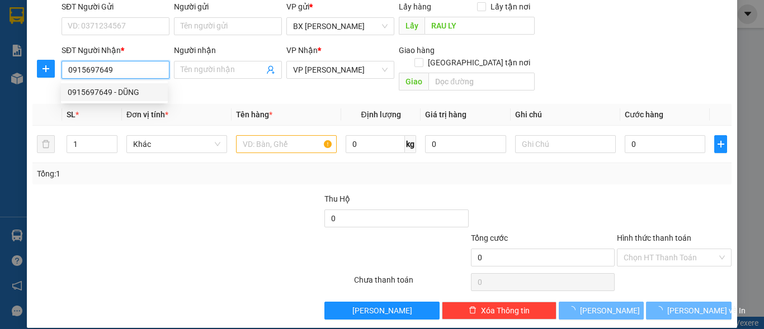
click at [133, 97] on div "0915697649 - DŨNG" at bounding box center [114, 92] width 93 height 12
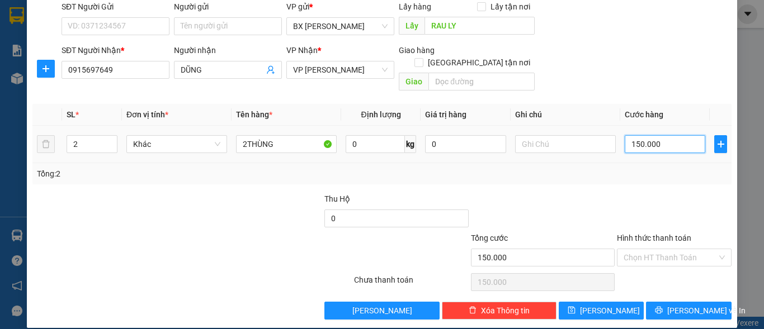
click at [670, 135] on input "150.000" at bounding box center [664, 144] width 81 height 18
click at [617, 302] on button "[PERSON_NAME]" at bounding box center [601, 311] width 86 height 18
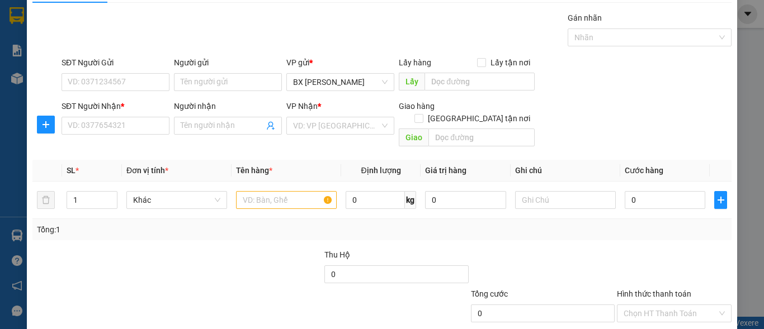
scroll to position [0, 0]
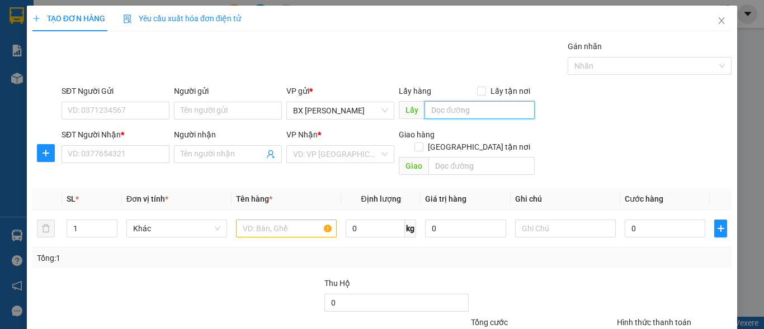
click at [446, 111] on input "text" at bounding box center [479, 110] width 110 height 18
click at [504, 113] on input "[PERSON_NAME]" at bounding box center [479, 110] width 110 height 18
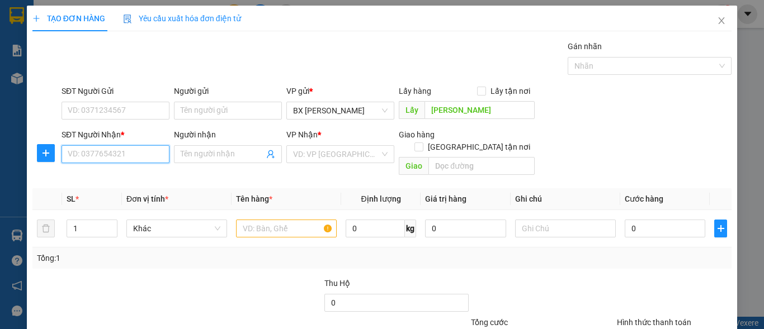
click at [124, 158] on input "SĐT Người Nhận *" at bounding box center [115, 154] width 108 height 18
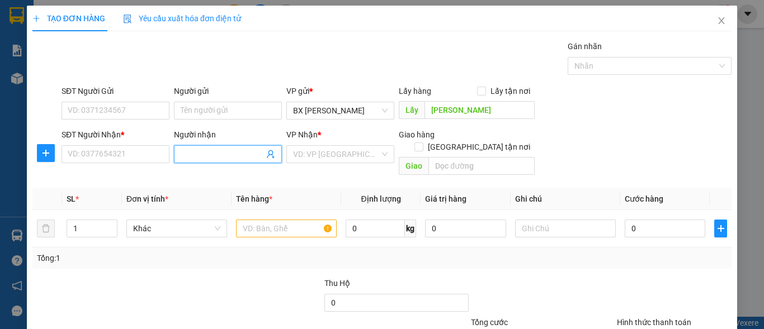
click at [194, 155] on input "Người nhận" at bounding box center [222, 154] width 83 height 12
click at [214, 154] on input "C TRIỀU" at bounding box center [222, 154] width 83 height 12
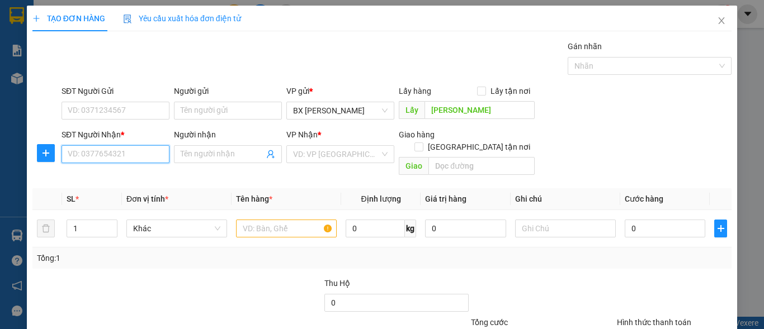
click at [129, 155] on input "SĐT Người Nhận *" at bounding box center [115, 154] width 108 height 18
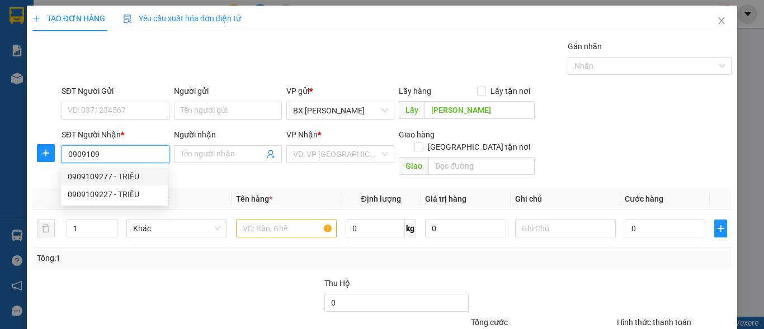
click at [124, 157] on input "0909109" at bounding box center [115, 154] width 108 height 18
click at [217, 154] on input "Người nhận" at bounding box center [222, 154] width 83 height 12
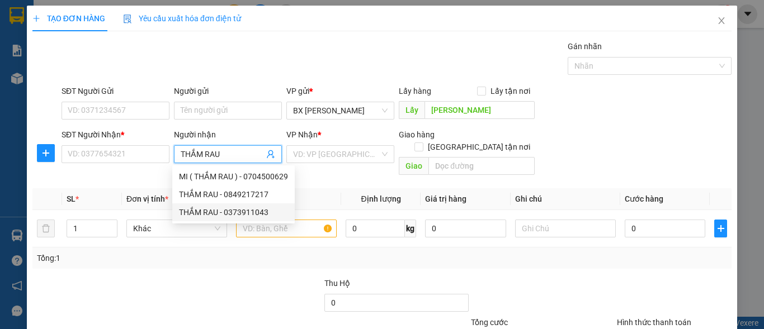
click at [242, 209] on div "THẮM RAU - 0373911043" at bounding box center [233, 212] width 109 height 12
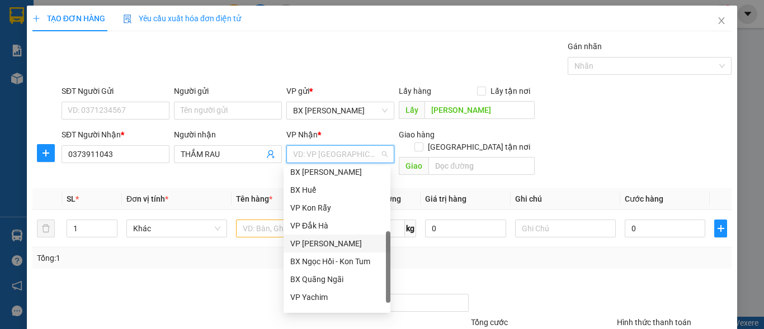
click at [348, 154] on input "search" at bounding box center [336, 154] width 87 height 17
click at [346, 170] on div "BX [PERSON_NAME]" at bounding box center [336, 172] width 93 height 12
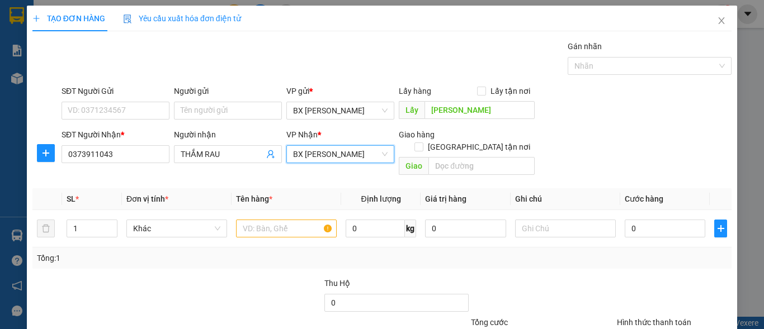
click at [375, 159] on span "BX [PERSON_NAME]" at bounding box center [340, 154] width 94 height 17
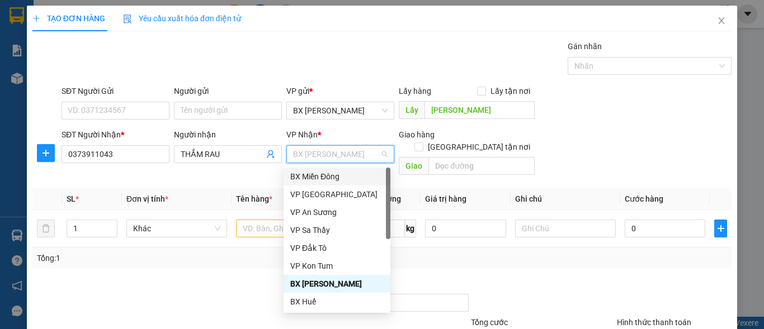
click at [336, 173] on div "BX Miền Đông" at bounding box center [336, 177] width 93 height 12
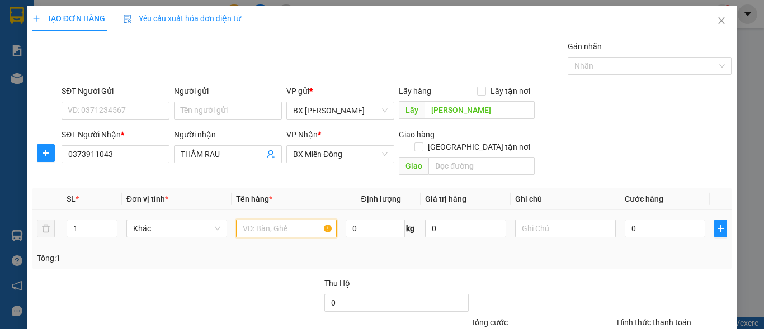
click at [258, 220] on input "text" at bounding box center [286, 229] width 101 height 18
drag, startPoint x: 74, startPoint y: 218, endPoint x: 64, endPoint y: 221, distance: 10.6
click at [64, 221] on td "1" at bounding box center [92, 228] width 60 height 37
drag, startPoint x: 92, startPoint y: 215, endPoint x: 56, endPoint y: 224, distance: 36.2
click at [57, 224] on tr "1 Khác 0 kg 0 0" at bounding box center [381, 228] width 699 height 37
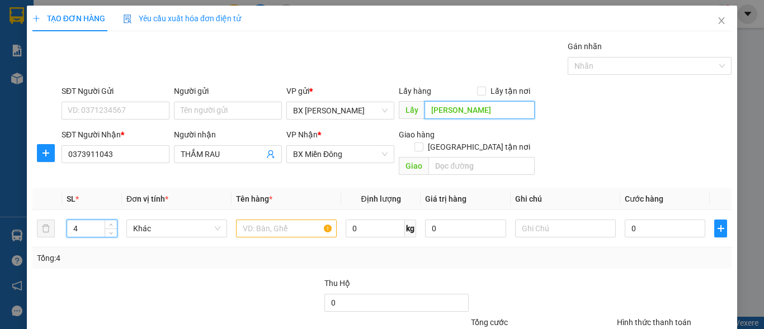
click at [479, 112] on input "[PERSON_NAME]" at bounding box center [479, 110] width 110 height 18
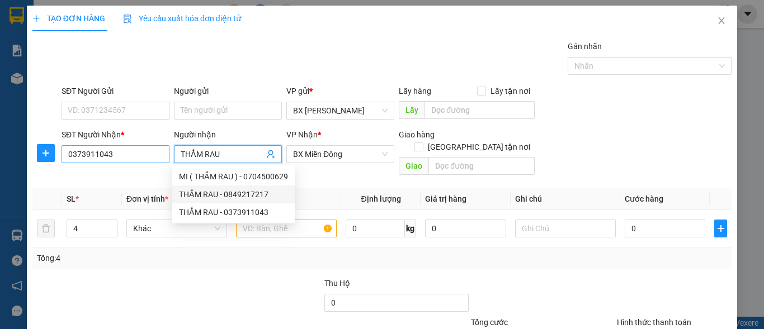
drag, startPoint x: 220, startPoint y: 154, endPoint x: 161, endPoint y: 159, distance: 58.9
click at [161, 159] on div "SĐT Người Nhận * 0373911043 Người nhận THẮM RAU VP Nhận * BX Miền Đông Giao hàn…" at bounding box center [396, 154] width 674 height 51
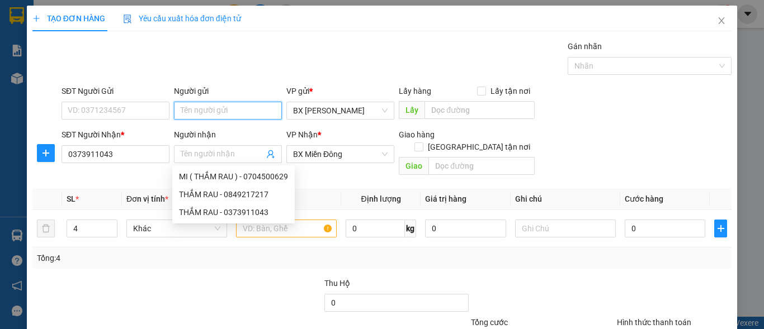
click at [244, 107] on input "Người gửi" at bounding box center [228, 111] width 108 height 18
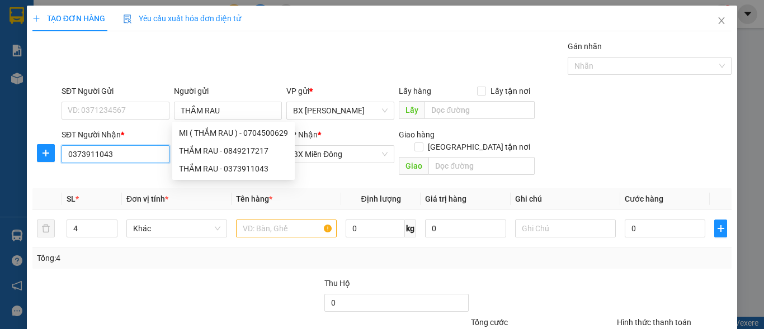
click at [138, 157] on input "0373911043" at bounding box center [115, 154] width 108 height 18
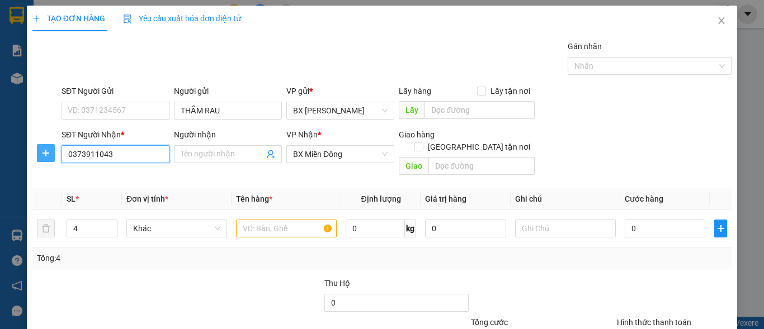
drag, startPoint x: 132, startPoint y: 158, endPoint x: 48, endPoint y: 154, distance: 85.0
click at [48, 154] on div "SĐT Người Nhận * 0373911043 0373911043 Người nhận Tên người nhận VP Nhận * BX M…" at bounding box center [381, 154] width 701 height 51
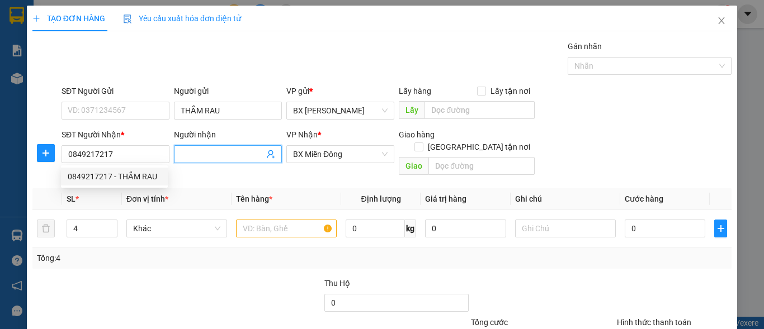
click at [202, 155] on input "Người nhận" at bounding box center [222, 154] width 83 height 12
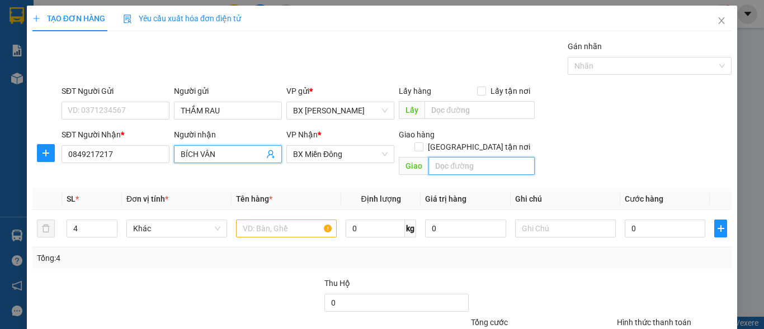
click at [444, 157] on input "text" at bounding box center [481, 166] width 106 height 18
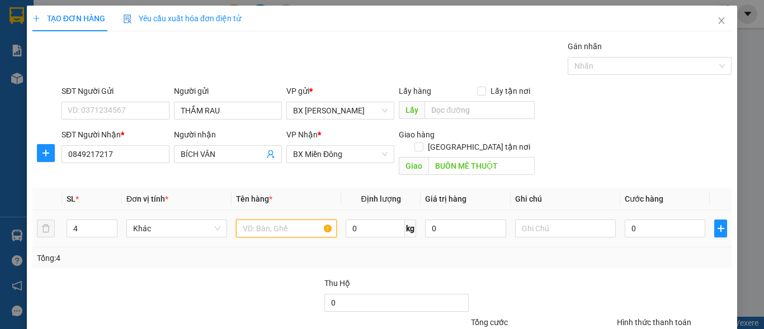
click at [257, 220] on input "text" at bounding box center [286, 229] width 101 height 18
click at [59, 221] on tr "4 Khác 0 kg 0 0" at bounding box center [381, 228] width 699 height 37
click at [251, 224] on input "text" at bounding box center [286, 229] width 101 height 18
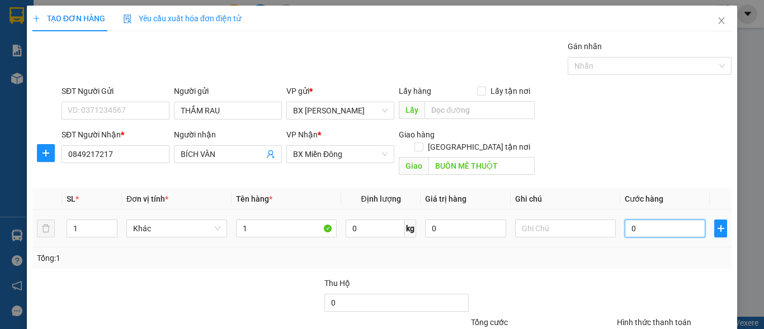
click at [642, 220] on input "0" at bounding box center [664, 229] width 81 height 18
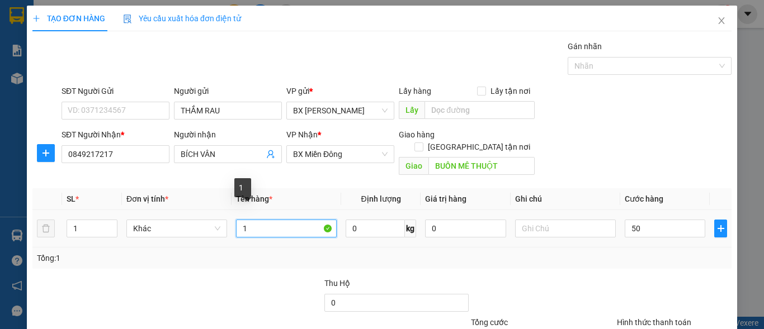
click at [259, 220] on input "1" at bounding box center [286, 229] width 101 height 18
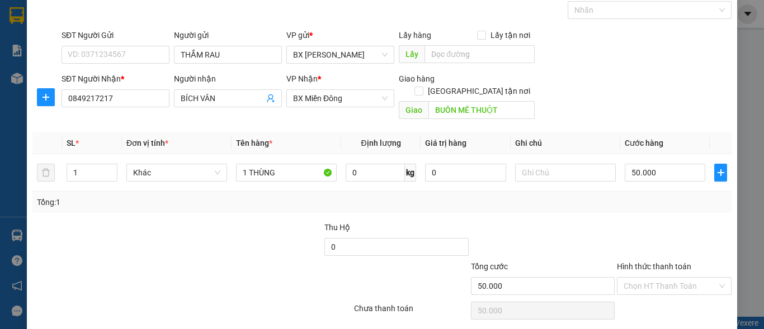
scroll to position [84, 0]
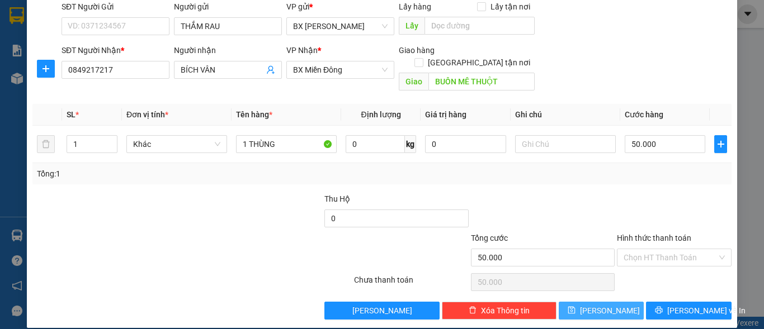
click at [603, 305] on span "[PERSON_NAME]" at bounding box center [610, 311] width 60 height 12
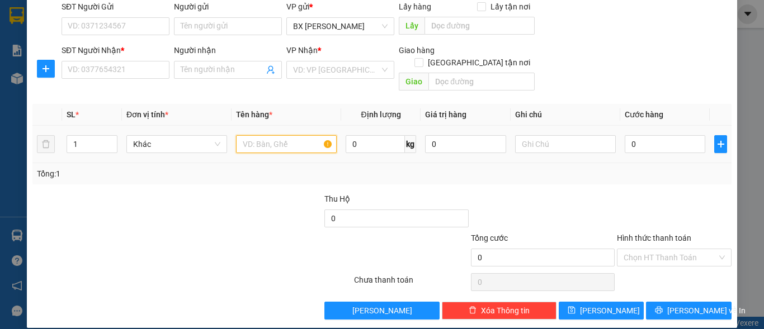
click at [278, 135] on input "text" at bounding box center [286, 144] width 101 height 18
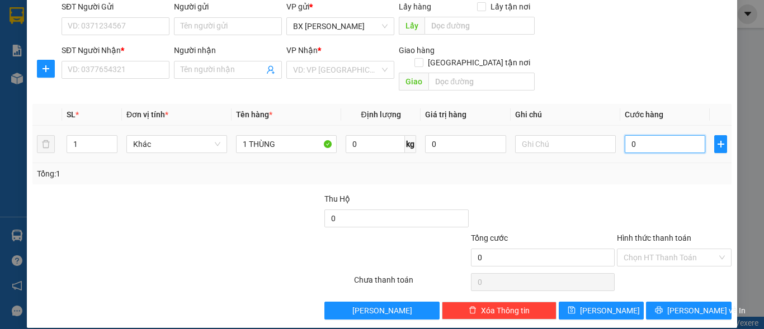
click at [642, 135] on input "0" at bounding box center [664, 144] width 81 height 18
click at [444, 26] on input "text" at bounding box center [479, 26] width 110 height 18
click at [203, 34] on input "Người gửi" at bounding box center [228, 26] width 108 height 18
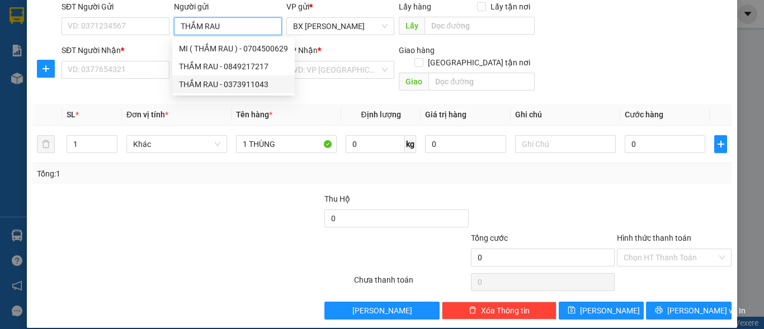
click at [219, 82] on div "THẮM RAU - 0373911043" at bounding box center [233, 84] width 109 height 12
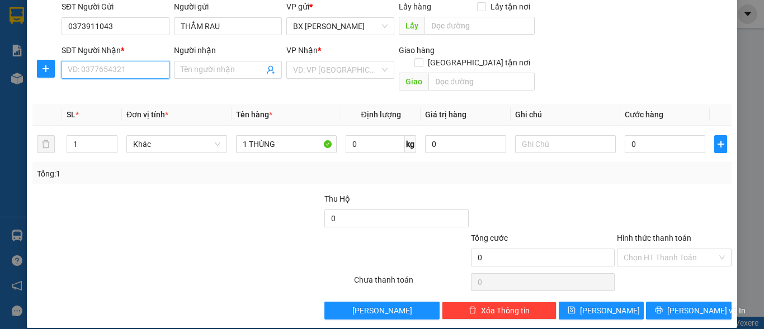
click at [127, 71] on input "SĐT Người Nhận *" at bounding box center [115, 70] width 108 height 18
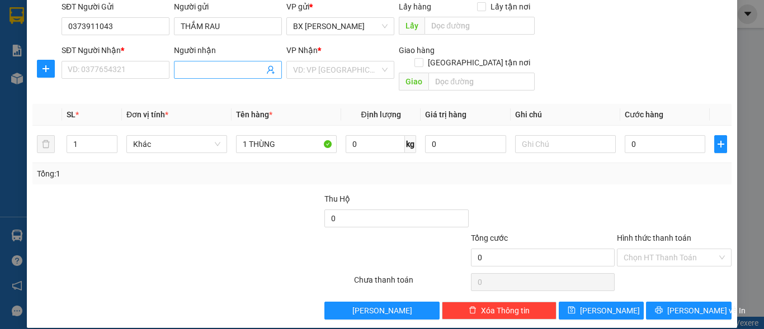
click at [215, 71] on input "Người nhận" at bounding box center [222, 70] width 83 height 12
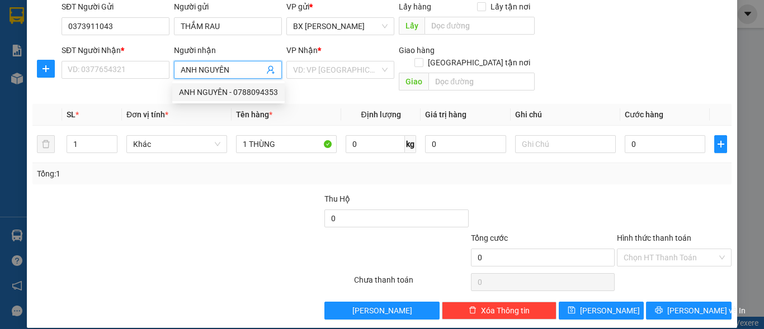
click at [230, 88] on div "ANH NGUYÊN - 0788094353" at bounding box center [228, 92] width 99 height 12
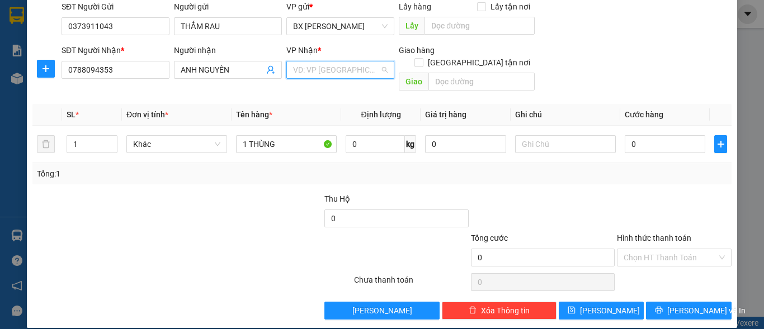
click at [334, 66] on input "search" at bounding box center [336, 69] width 87 height 17
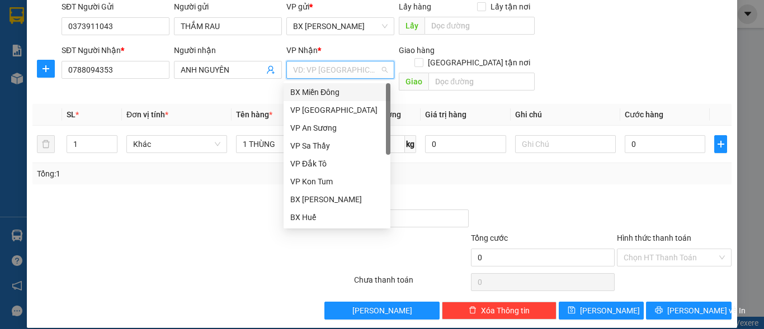
click at [344, 89] on div "BX Miền Đông" at bounding box center [336, 92] width 93 height 12
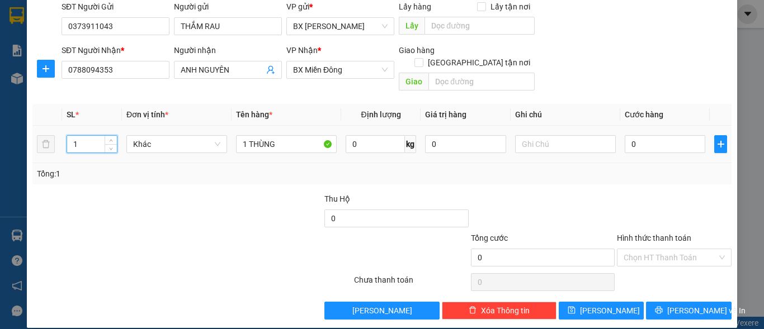
drag, startPoint x: 79, startPoint y: 132, endPoint x: 59, endPoint y: 133, distance: 20.2
click at [59, 133] on tr "1 Khác 1 THÙNG 0 kg 0 0" at bounding box center [381, 144] width 699 height 37
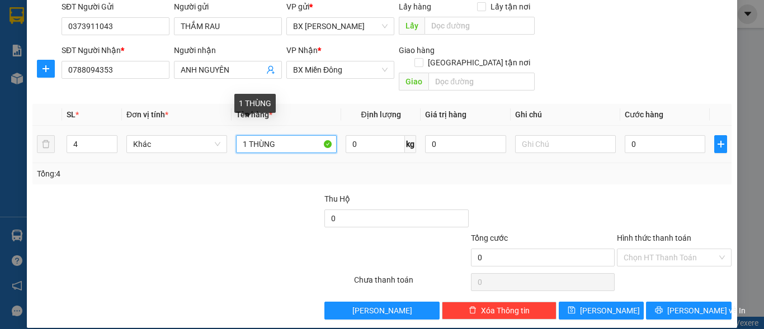
drag, startPoint x: 244, startPoint y: 131, endPoint x: 238, endPoint y: 132, distance: 6.3
click at [238, 135] on input "1 THÙNG" at bounding box center [286, 144] width 101 height 18
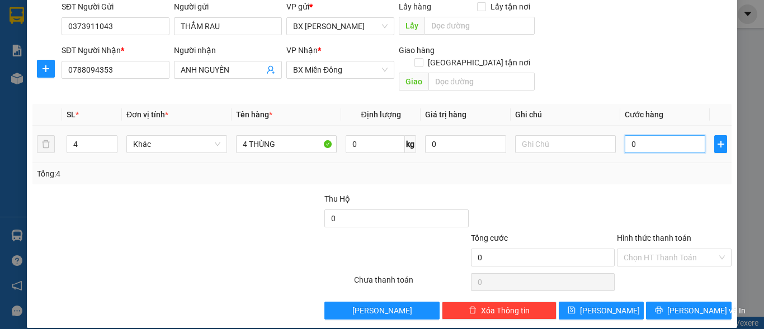
click at [633, 135] on input "0" at bounding box center [664, 144] width 81 height 18
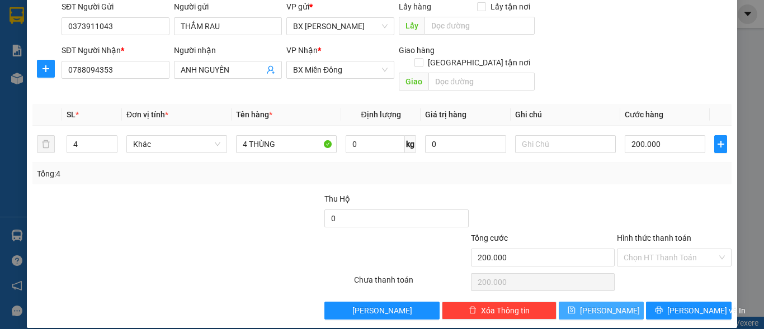
click at [609, 302] on button "[PERSON_NAME]" at bounding box center [601, 311] width 86 height 18
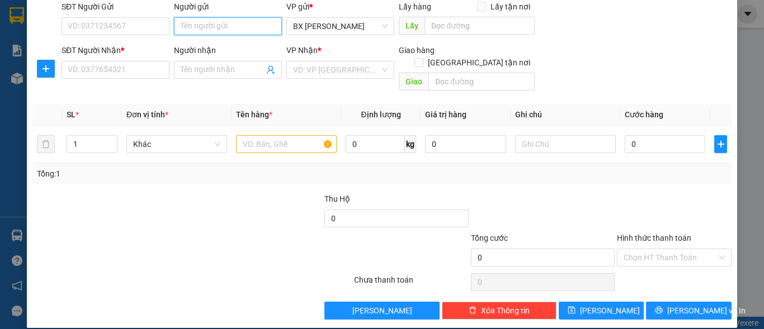
click at [198, 25] on input "Người gửi" at bounding box center [228, 26] width 108 height 18
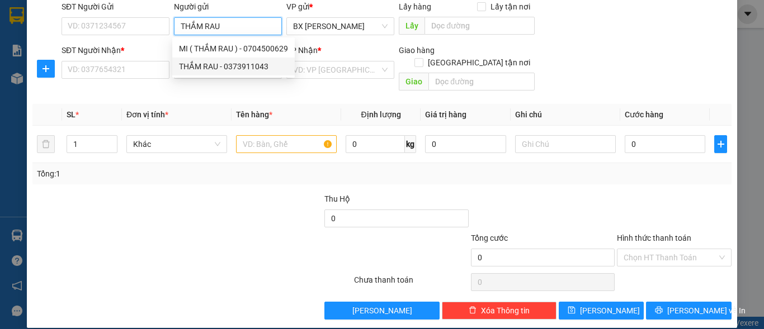
click at [229, 65] on div "THẮM RAU - 0373911043" at bounding box center [233, 66] width 109 height 12
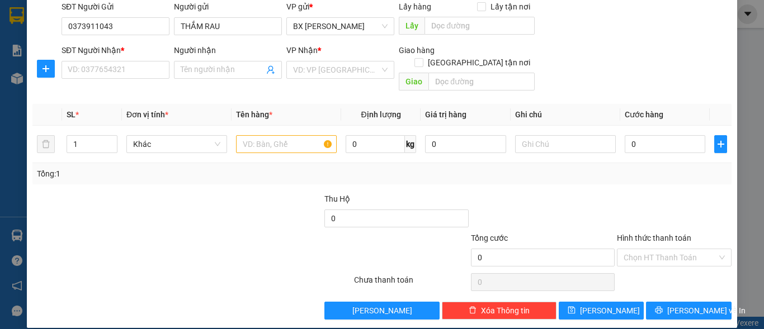
click at [136, 60] on div "SĐT Người Nhận *" at bounding box center [115, 52] width 108 height 17
click at [146, 69] on input "SĐT Người Nhận *" at bounding box center [115, 70] width 108 height 18
click at [149, 72] on input "0931771088" at bounding box center [115, 70] width 108 height 18
click at [228, 63] on span at bounding box center [228, 70] width 108 height 18
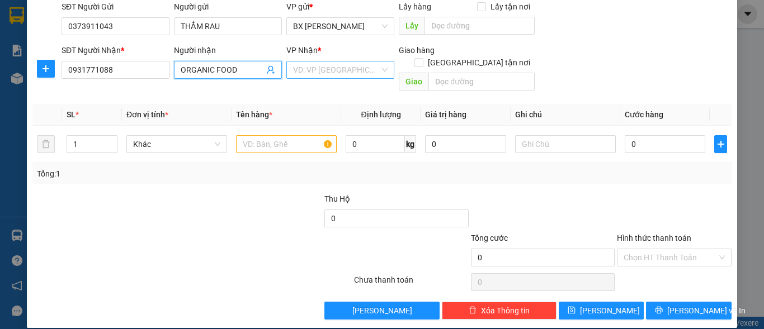
click at [372, 68] on input "search" at bounding box center [336, 69] width 87 height 17
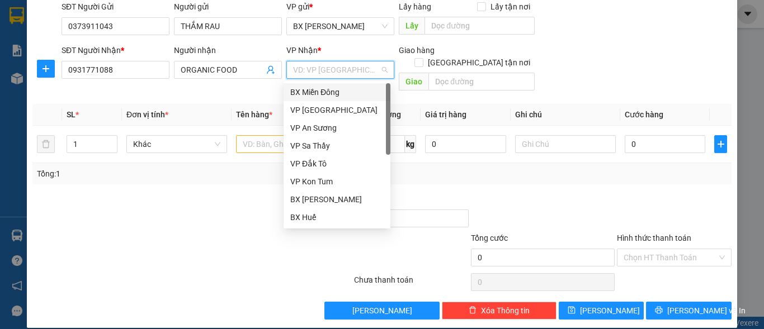
click at [337, 92] on div "BX Miền Đông" at bounding box center [336, 92] width 93 height 12
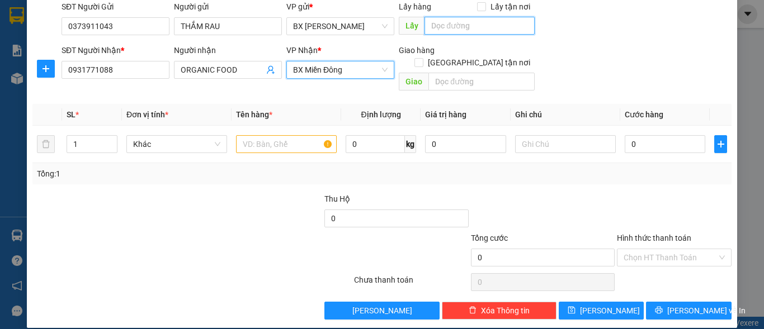
click at [457, 29] on input "text" at bounding box center [479, 26] width 110 height 18
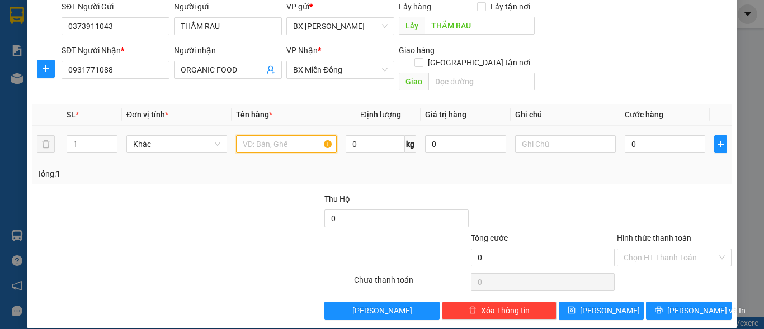
click at [246, 135] on input "text" at bounding box center [286, 144] width 101 height 18
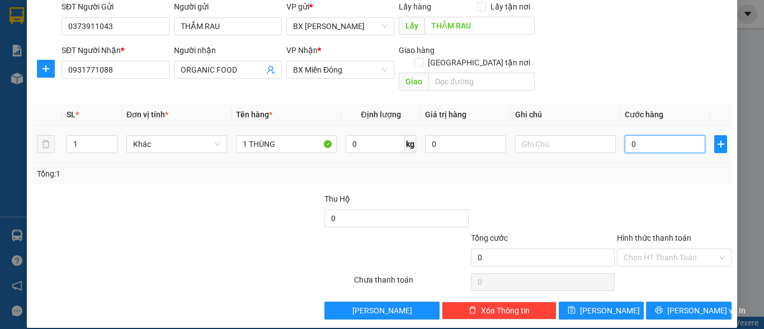
click at [652, 135] on input "0" at bounding box center [664, 144] width 81 height 18
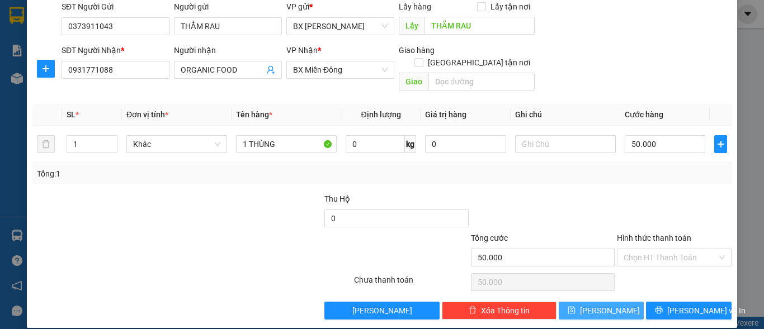
click at [624, 302] on button "[PERSON_NAME]" at bounding box center [601, 311] width 86 height 18
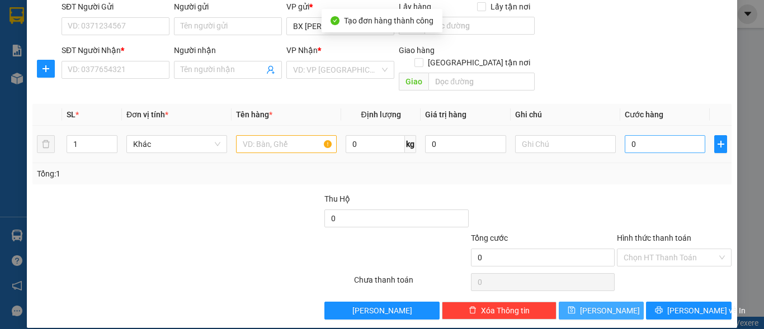
scroll to position [0, 0]
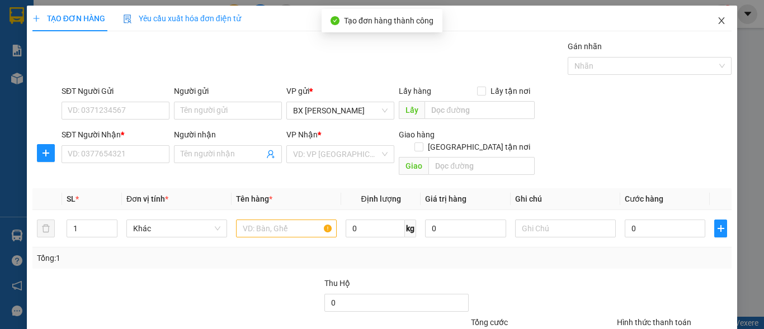
click at [717, 21] on icon "close" at bounding box center [721, 20] width 9 height 9
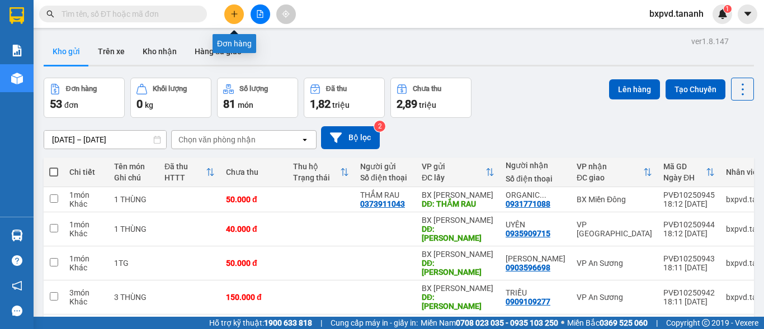
click at [229, 16] on button at bounding box center [234, 14] width 20 height 20
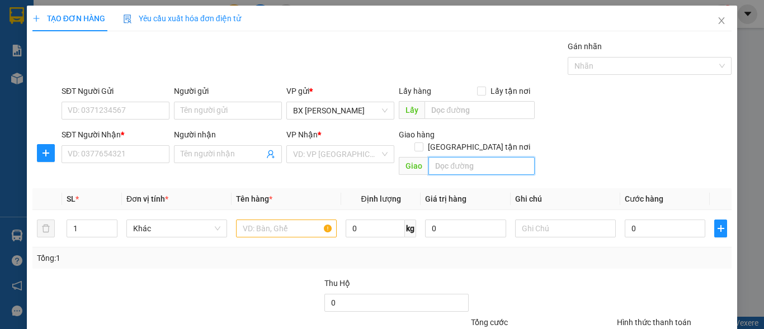
click at [465, 157] on input "text" at bounding box center [481, 166] width 106 height 18
click at [267, 222] on input "text" at bounding box center [286, 229] width 101 height 18
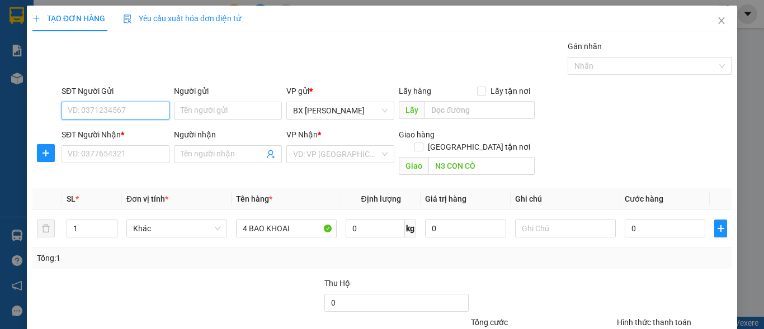
click at [151, 111] on input "SĐT Người Gửi" at bounding box center [115, 111] width 108 height 18
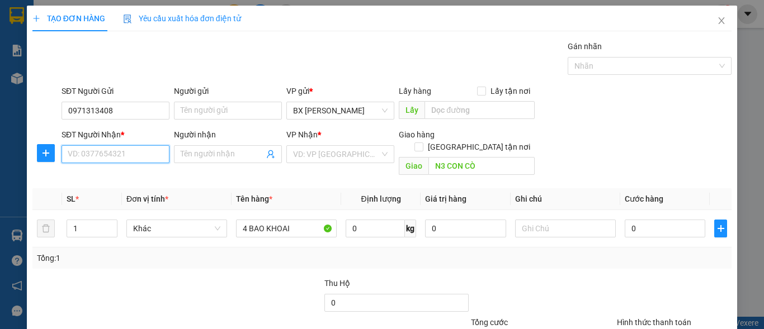
click at [114, 155] on input "SĐT Người Nhận *" at bounding box center [115, 154] width 108 height 18
click at [377, 153] on div "VD: VP [GEOGRAPHIC_DATA]" at bounding box center [340, 154] width 108 height 18
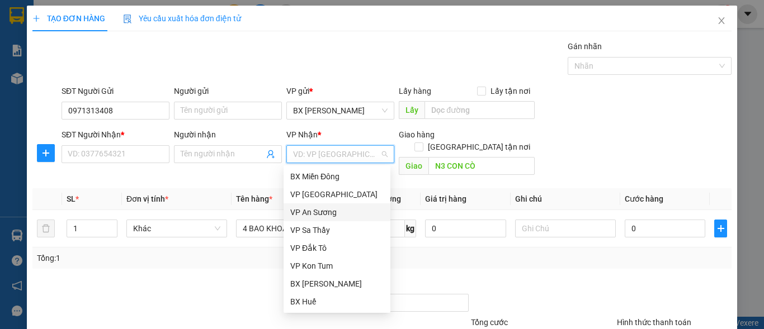
click at [335, 209] on div "VP An Sương" at bounding box center [336, 212] width 93 height 12
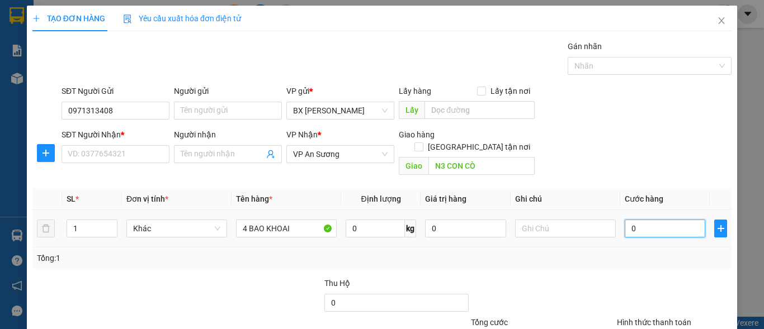
click at [641, 220] on input "0" at bounding box center [664, 229] width 81 height 18
click at [67, 221] on div "1" at bounding box center [92, 229] width 51 height 18
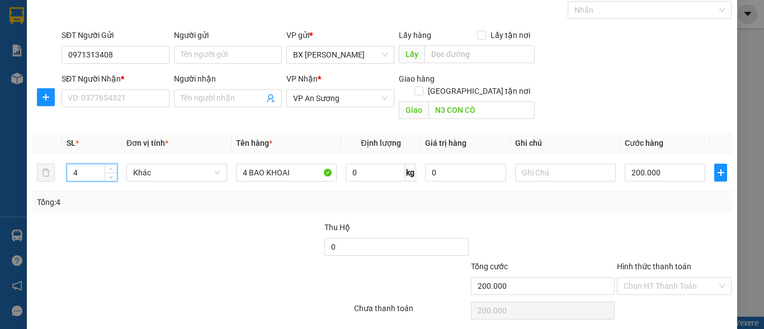
scroll to position [84, 0]
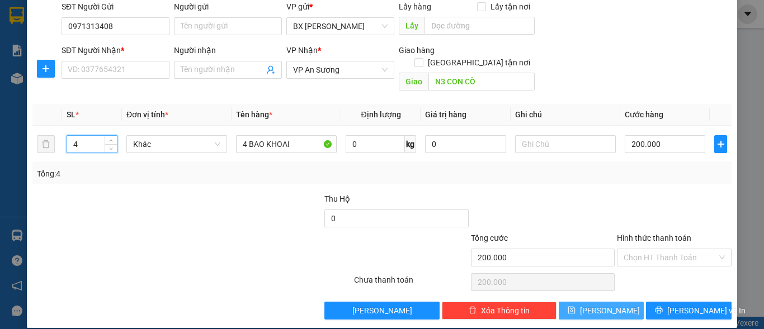
click at [610, 302] on button "[PERSON_NAME]" at bounding box center [601, 311] width 86 height 18
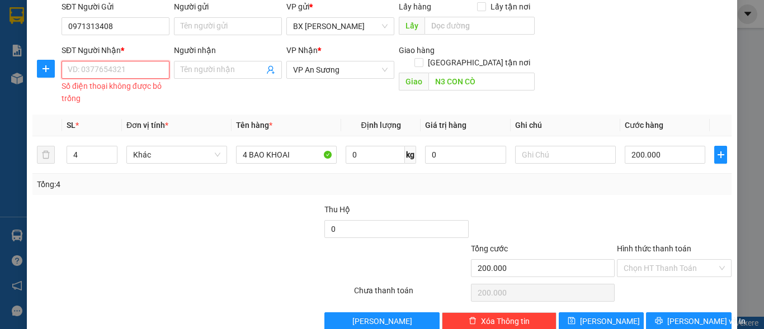
click at [136, 73] on input "SĐT Người Nhận *" at bounding box center [115, 70] width 108 height 18
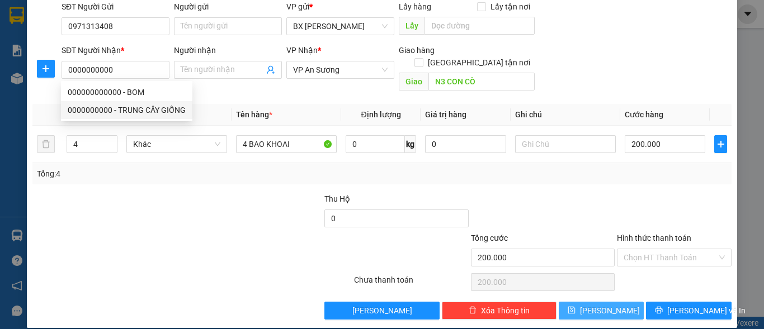
click at [612, 302] on button "[PERSON_NAME]" at bounding box center [601, 311] width 86 height 18
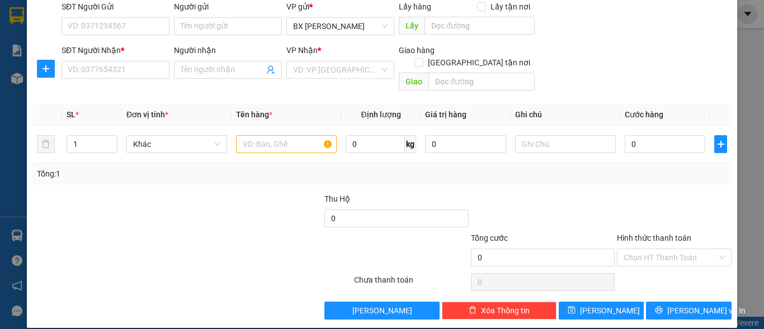
click at [20, 20] on div "TẠO ĐƠN HÀNG Yêu cầu xuất hóa đơn điện tử Transit Pickup Surcharge Ids Transit …" at bounding box center [382, 164] width 764 height 329
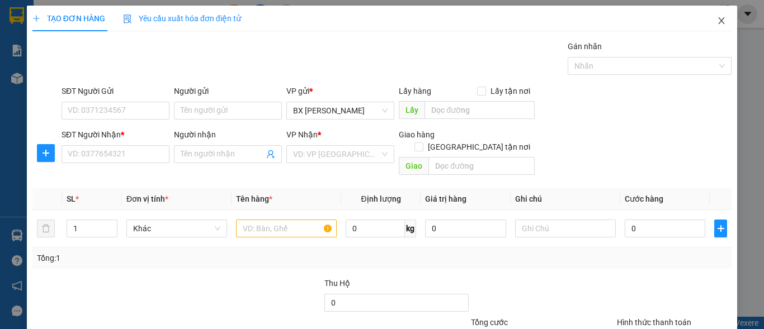
click at [717, 20] on icon "close" at bounding box center [721, 20] width 9 height 9
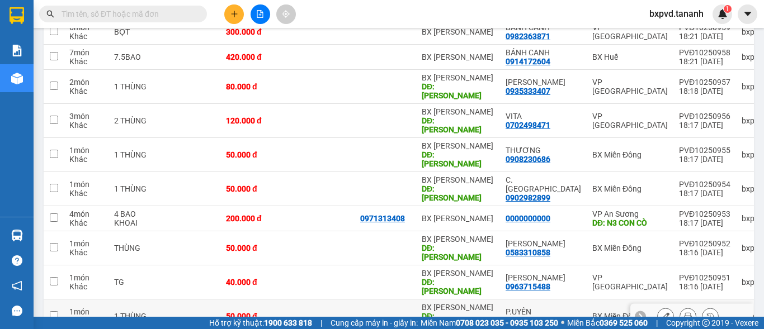
scroll to position [172, 0]
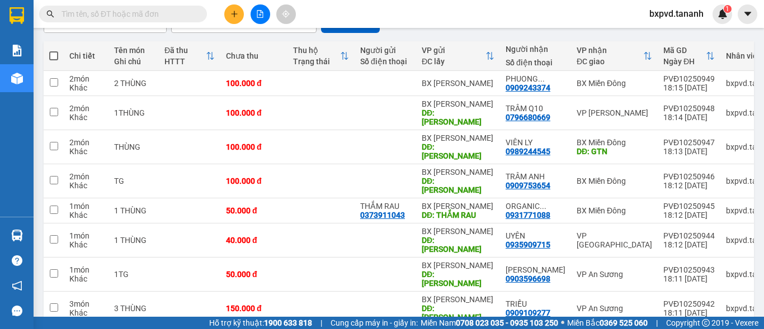
scroll to position [60, 0]
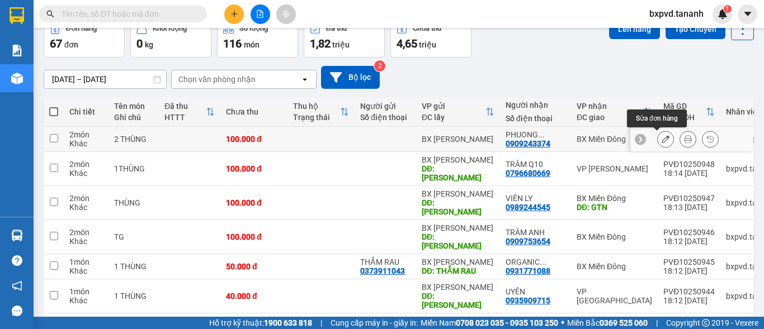
click at [661, 139] on icon at bounding box center [665, 139] width 8 height 8
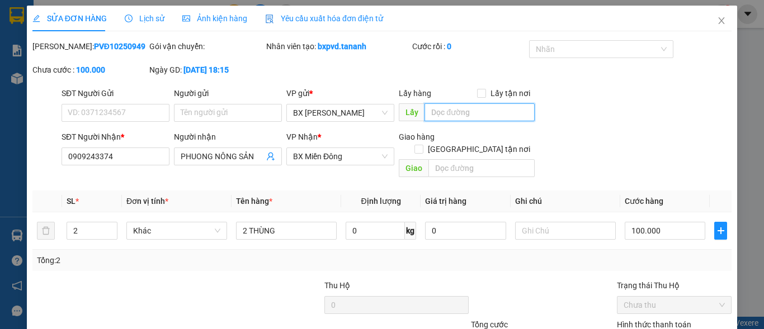
click at [493, 114] on input "text" at bounding box center [479, 112] width 110 height 18
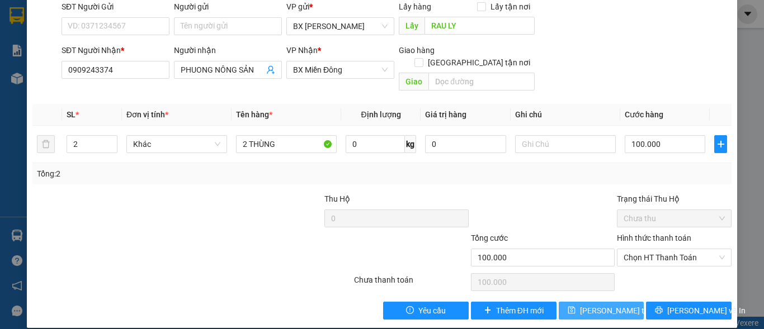
click at [612, 305] on span "[PERSON_NAME] thay đổi" at bounding box center [624, 311] width 89 height 12
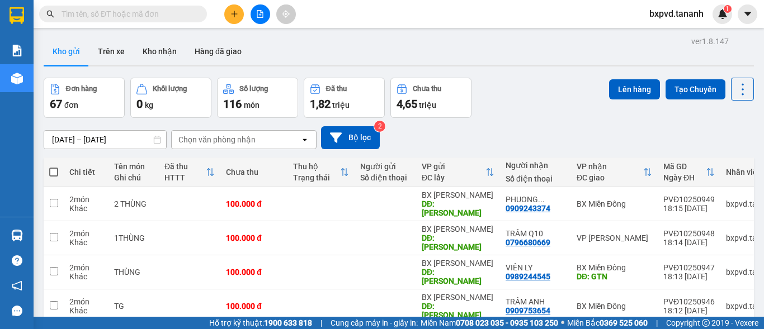
click at [535, 116] on div "Đơn hàng 67 đơn Khối lượng 0 kg Số lượng 116 món Đã thu 1,82 triệu Chưa thu 4,6…" at bounding box center [399, 98] width 710 height 40
click at [232, 12] on icon "plus" at bounding box center [234, 14] width 8 height 8
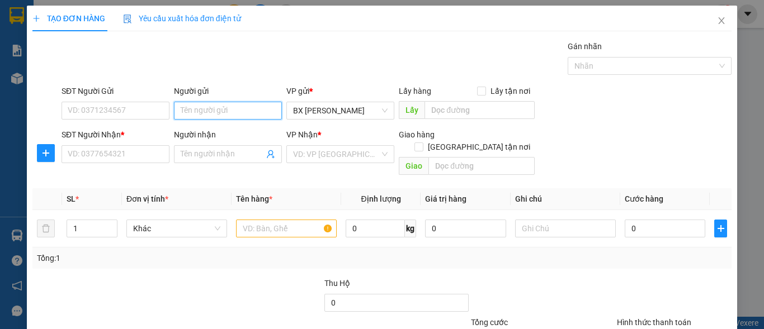
click at [226, 111] on input "Người gửi" at bounding box center [228, 111] width 108 height 18
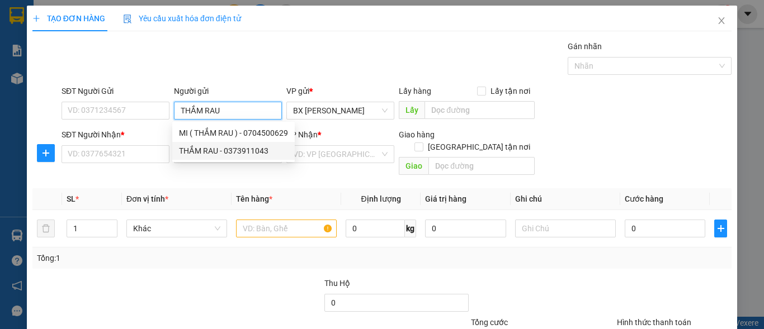
click at [250, 145] on div "THẮM RAU - 0373911043" at bounding box center [233, 151] width 109 height 12
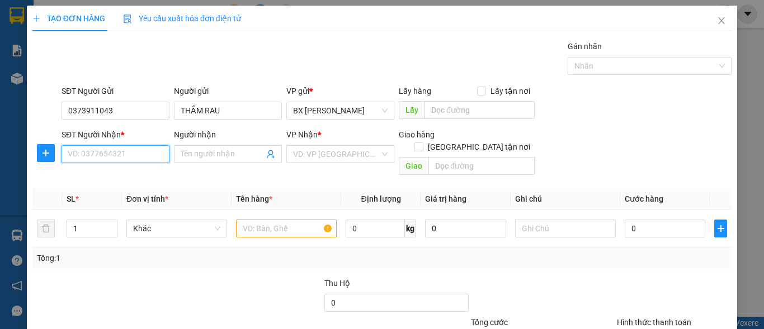
click at [138, 157] on input "SĐT Người Nhận *" at bounding box center [115, 154] width 108 height 18
click at [207, 154] on input "Người nhận" at bounding box center [222, 154] width 83 height 12
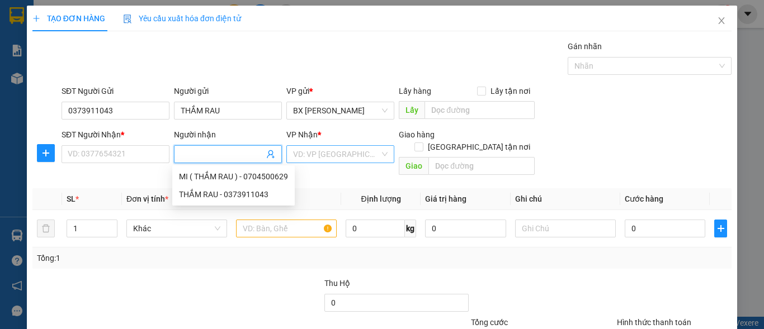
click at [378, 149] on div "VD: VP [GEOGRAPHIC_DATA]" at bounding box center [340, 154] width 108 height 18
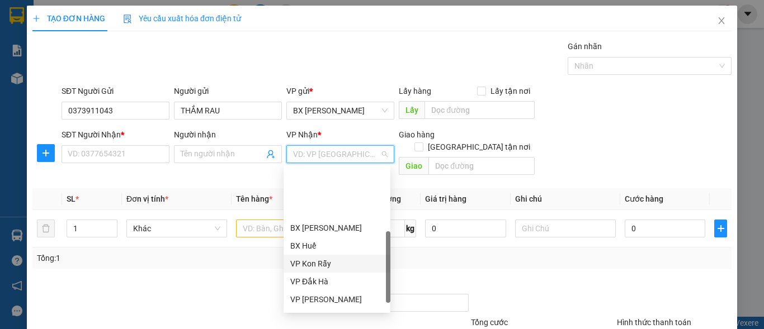
scroll to position [112, 0]
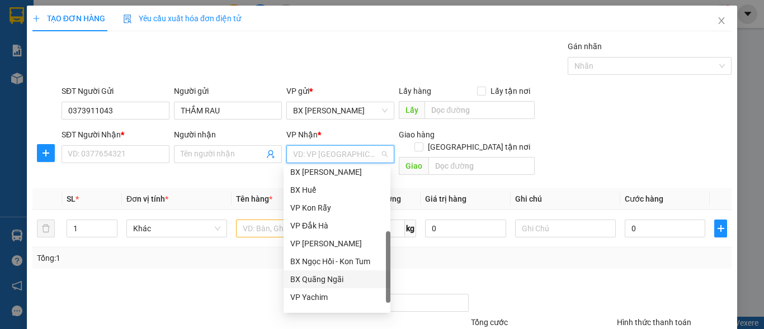
click at [337, 276] on div "BX Quãng Ngãi" at bounding box center [336, 279] width 93 height 12
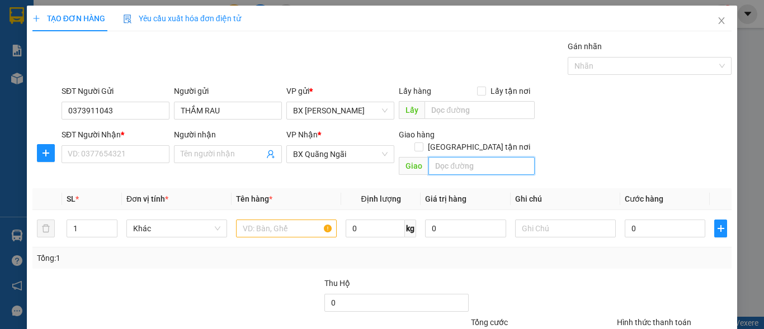
click at [450, 157] on input "text" at bounding box center [481, 166] width 106 height 18
click at [278, 220] on input "text" at bounding box center [286, 229] width 101 height 18
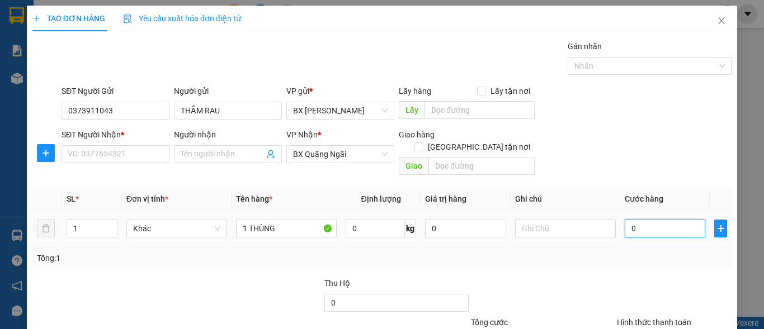
click at [640, 220] on input "0" at bounding box center [664, 229] width 81 height 18
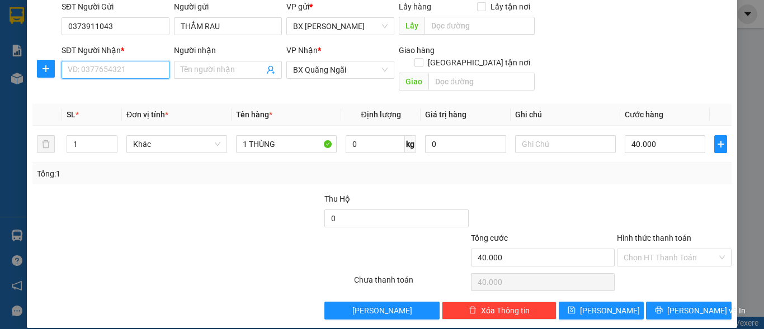
click at [126, 69] on input "SĐT Người Nhận *" at bounding box center [115, 70] width 108 height 18
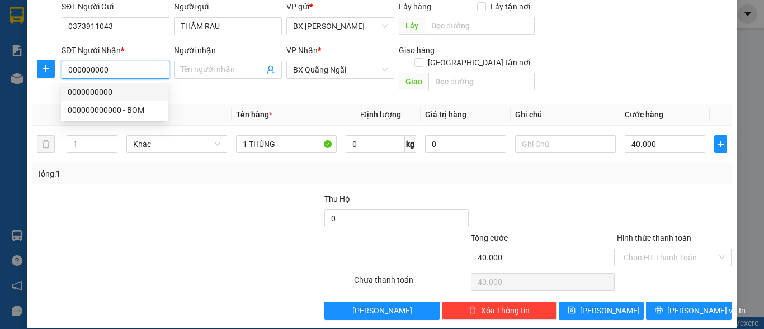
click at [93, 89] on div "0000000000" at bounding box center [114, 92] width 93 height 12
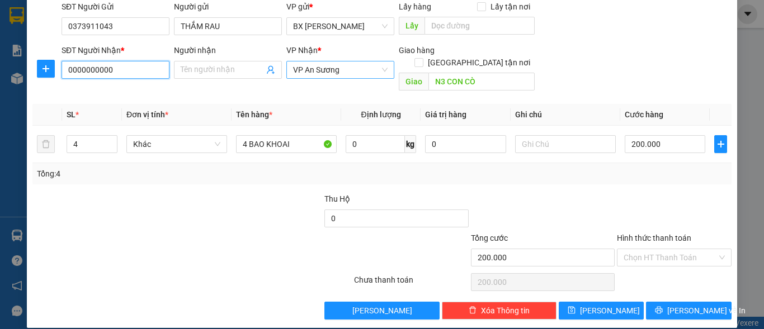
click at [378, 72] on span "VP An Sương" at bounding box center [340, 69] width 94 height 17
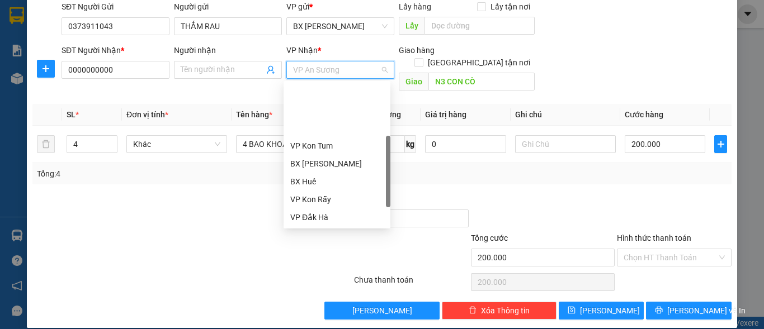
scroll to position [125, 0]
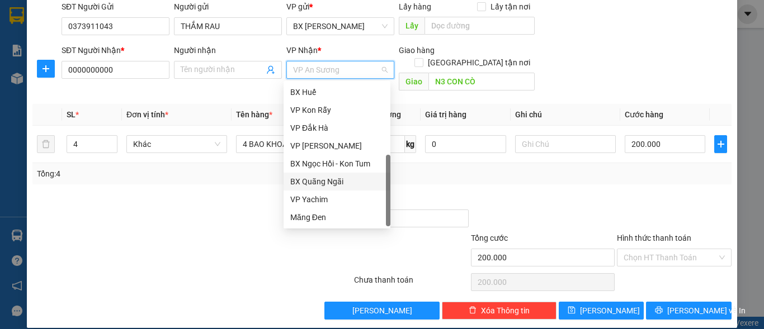
click at [337, 176] on div "BX Quãng Ngãi" at bounding box center [336, 182] width 93 height 12
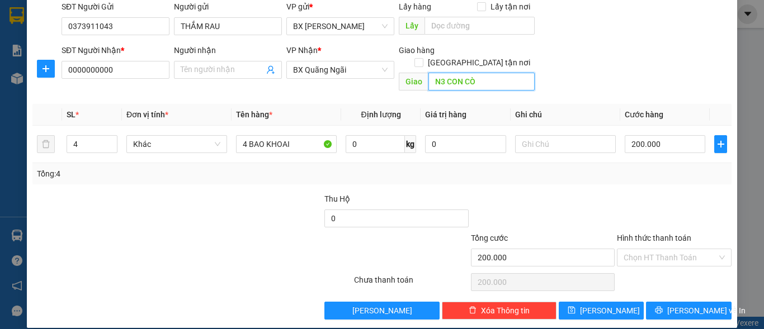
click at [486, 74] on input "N3 CON CÒ" at bounding box center [481, 82] width 106 height 18
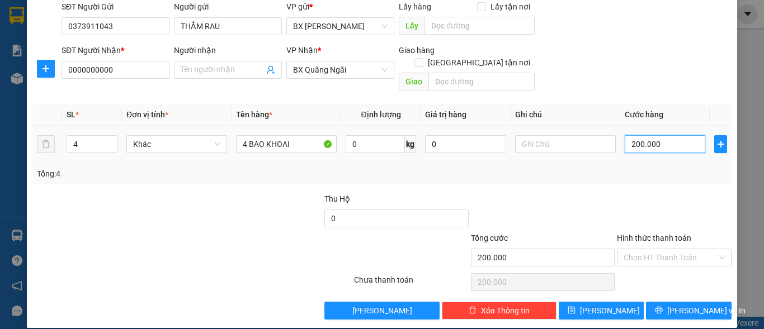
click at [661, 135] on input "200.000" at bounding box center [664, 144] width 81 height 18
drag, startPoint x: 304, startPoint y: 137, endPoint x: 209, endPoint y: 165, distance: 98.7
click at [209, 165] on div "SL * Đơn vị tính * Tên hàng * Định lượng Giá trị hàng Ghi chú Cước hàng 4 Khác …" at bounding box center [381, 144] width 699 height 81
click at [70, 136] on input "4" at bounding box center [92, 144] width 50 height 17
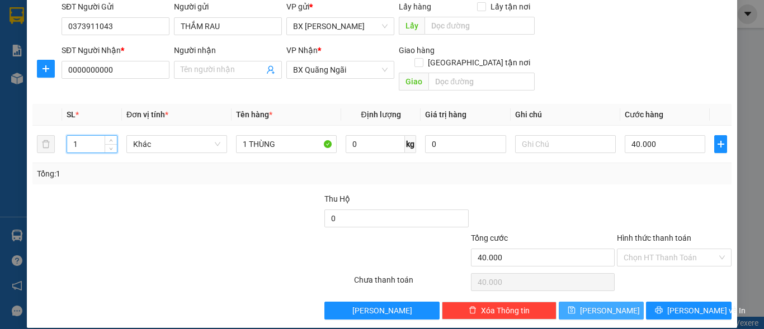
click at [593, 302] on button "[PERSON_NAME]" at bounding box center [601, 311] width 86 height 18
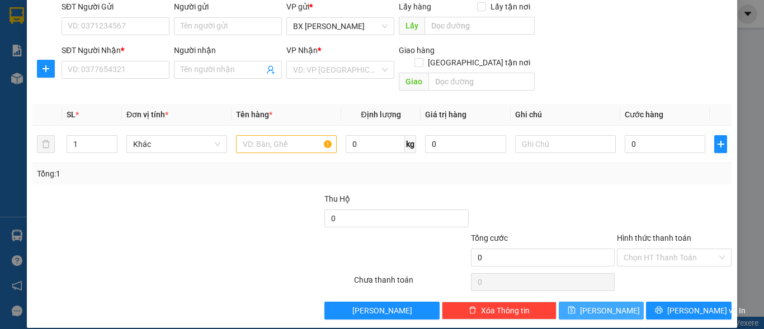
scroll to position [0, 0]
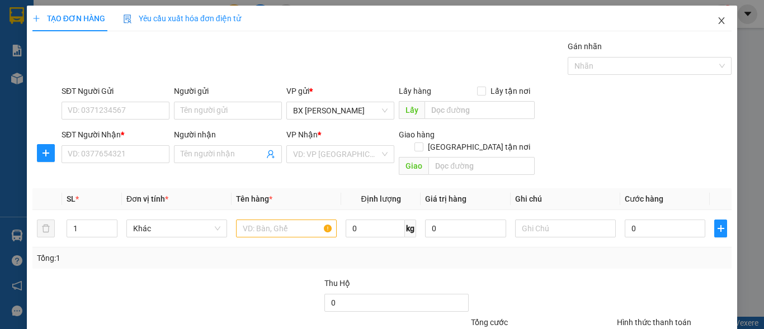
click at [717, 23] on icon "close" at bounding box center [721, 20] width 9 height 9
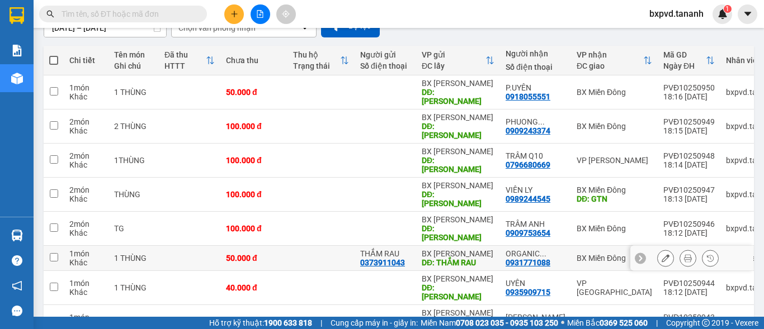
scroll to position [172, 0]
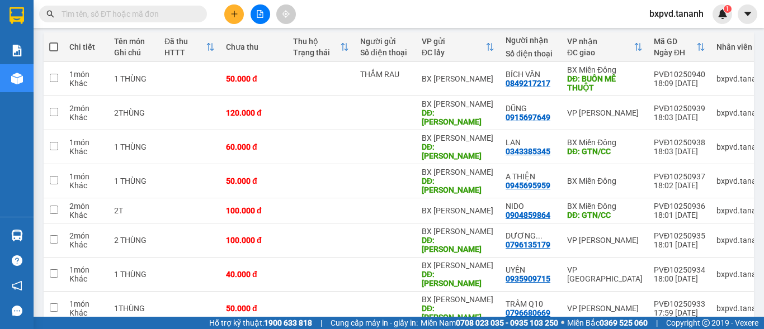
scroll to position [181, 0]
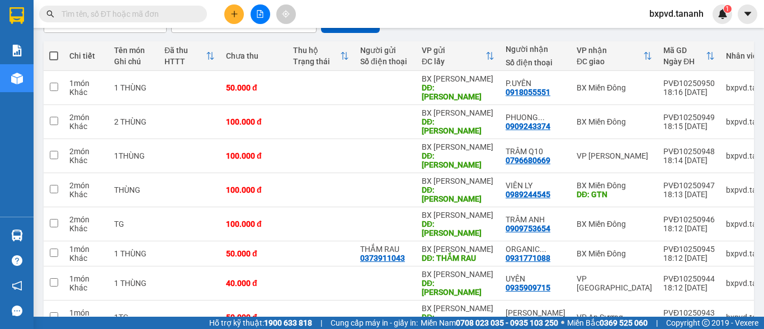
scroll to position [172, 0]
